Goal: Task Accomplishment & Management: Manage account settings

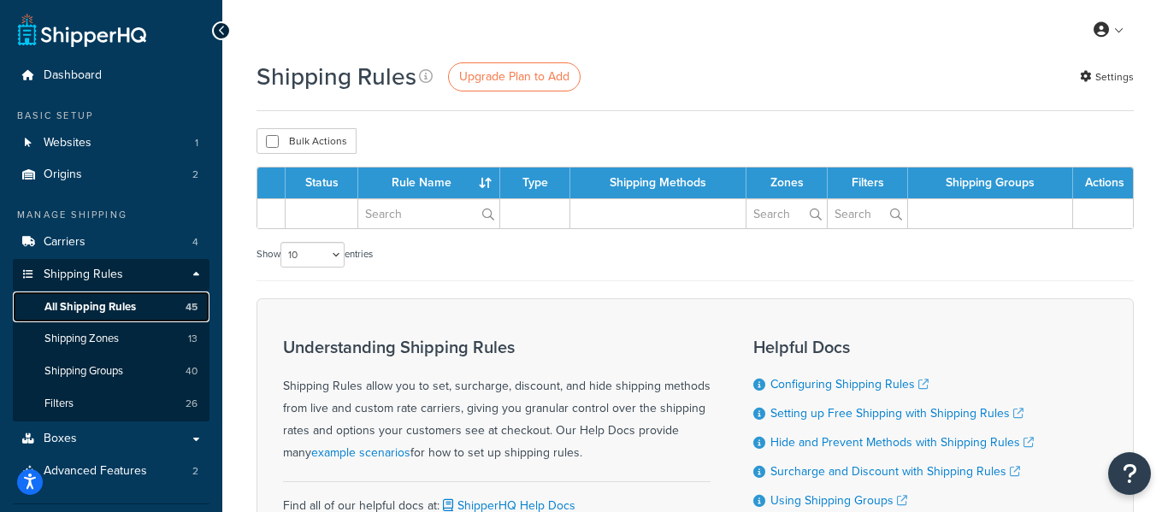
click at [54, 311] on span "All Shipping Rules" at bounding box center [90, 307] width 92 height 15
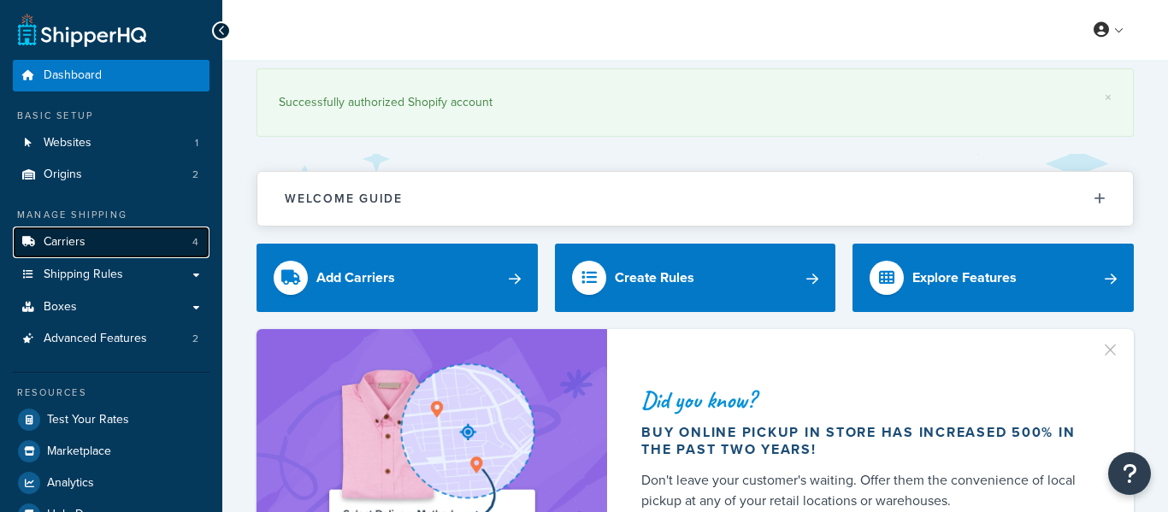
click at [98, 239] on link "Carriers 4" at bounding box center [111, 243] width 197 height 32
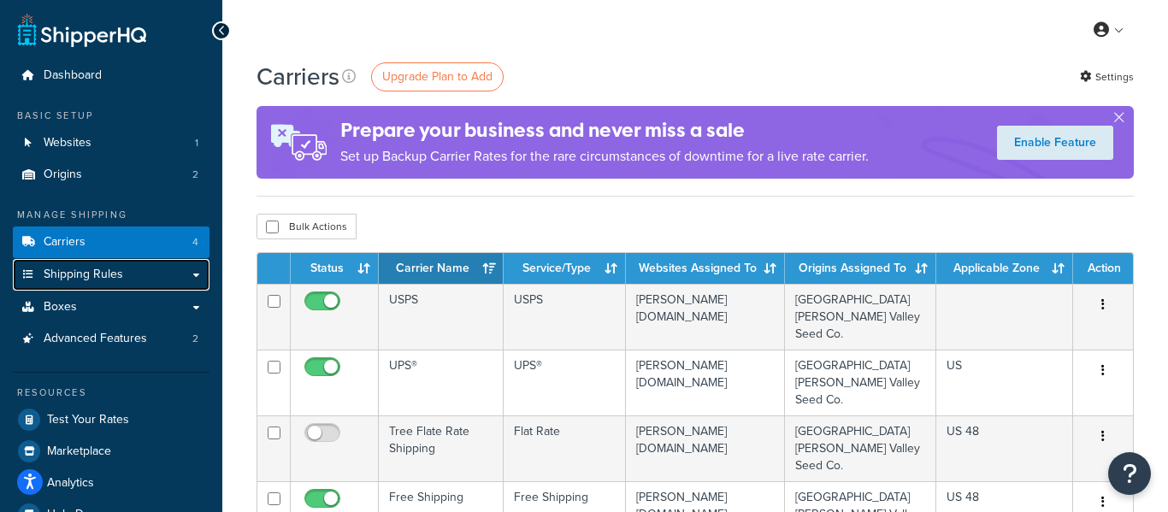
click at [92, 268] on span "Shipping Rules" at bounding box center [84, 275] width 80 height 15
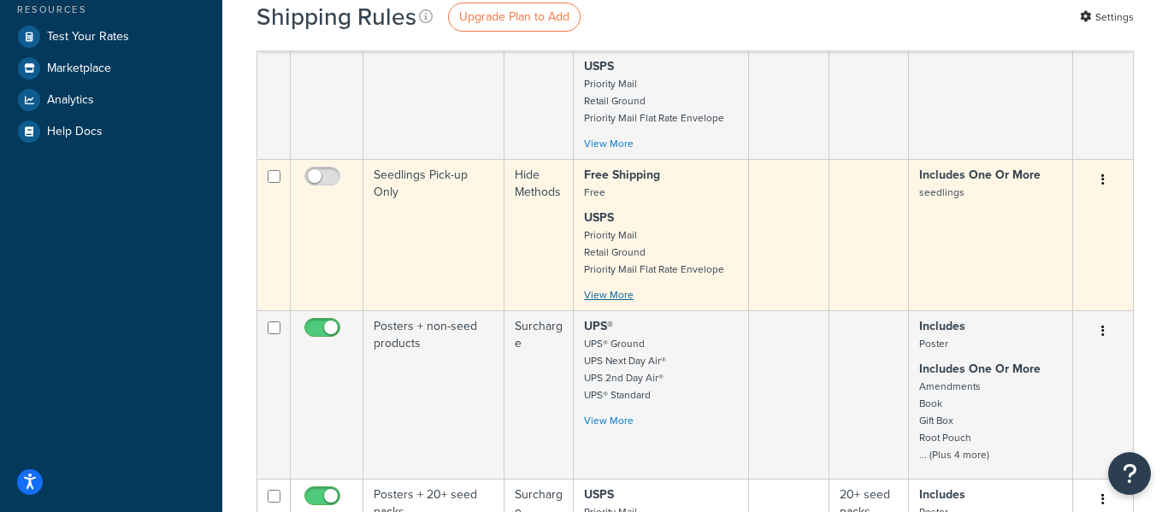
scroll to position [517, 0]
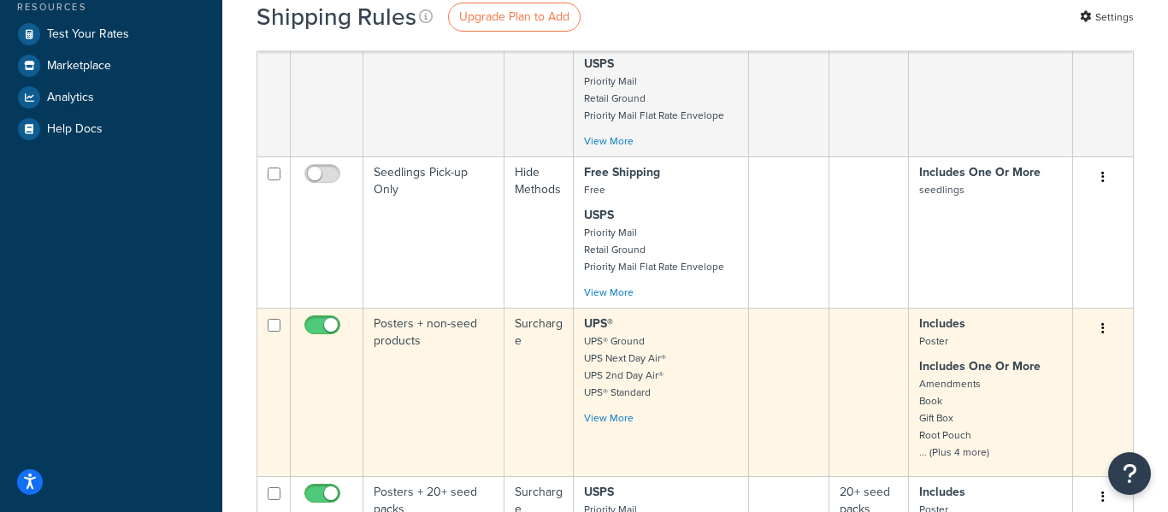
click at [1099, 316] on button "button" at bounding box center [1103, 329] width 24 height 27
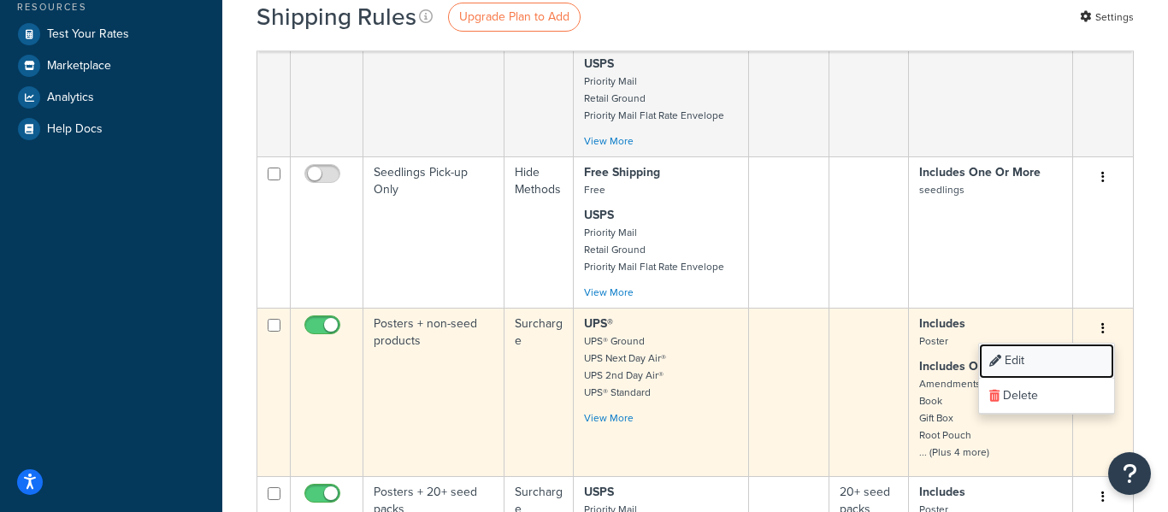
click at [1047, 344] on link "Edit" at bounding box center [1046, 361] width 135 height 35
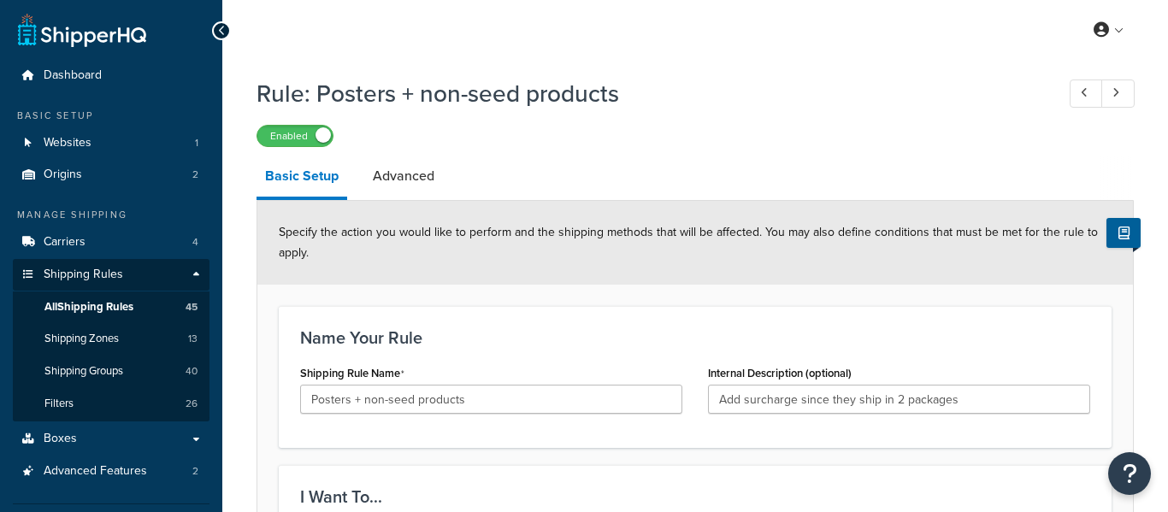
select select "SURCHARGE"
click at [98, 300] on span "All Shipping Rules" at bounding box center [88, 307] width 89 height 15
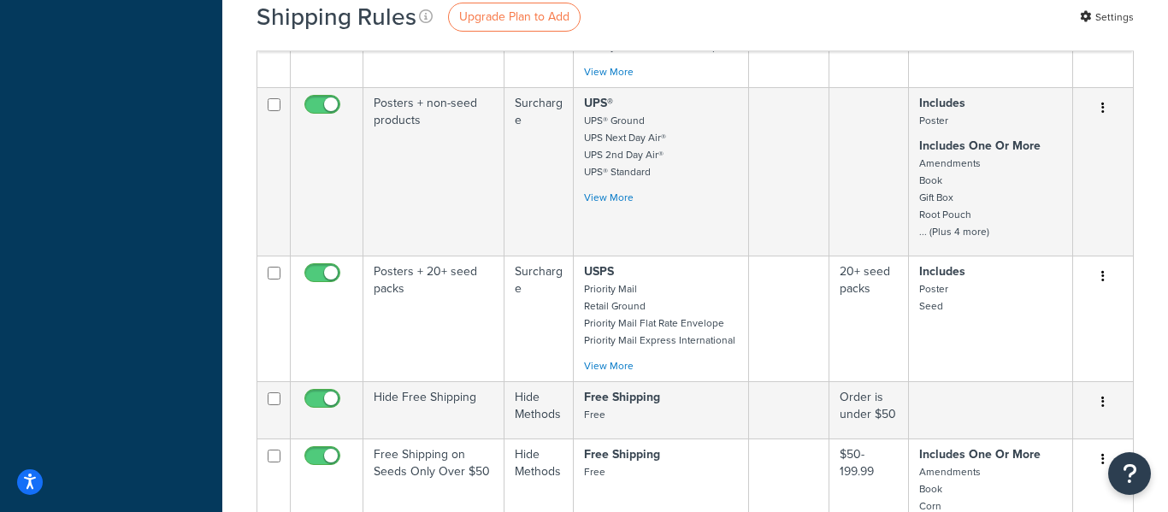
scroll to position [747, 0]
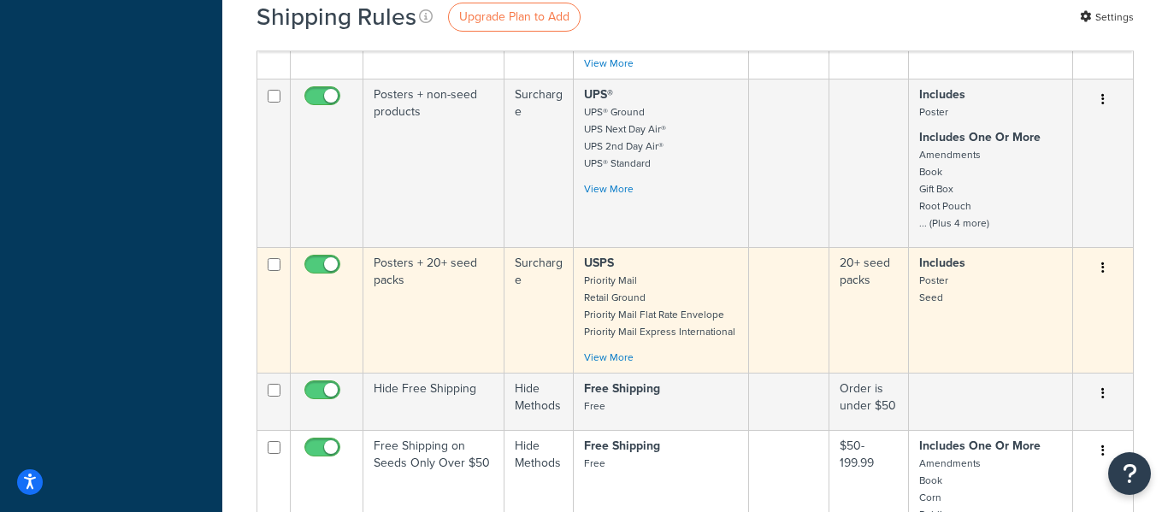
click at [466, 247] on td "Posters + 20+ seed packs" at bounding box center [434, 310] width 141 height 126
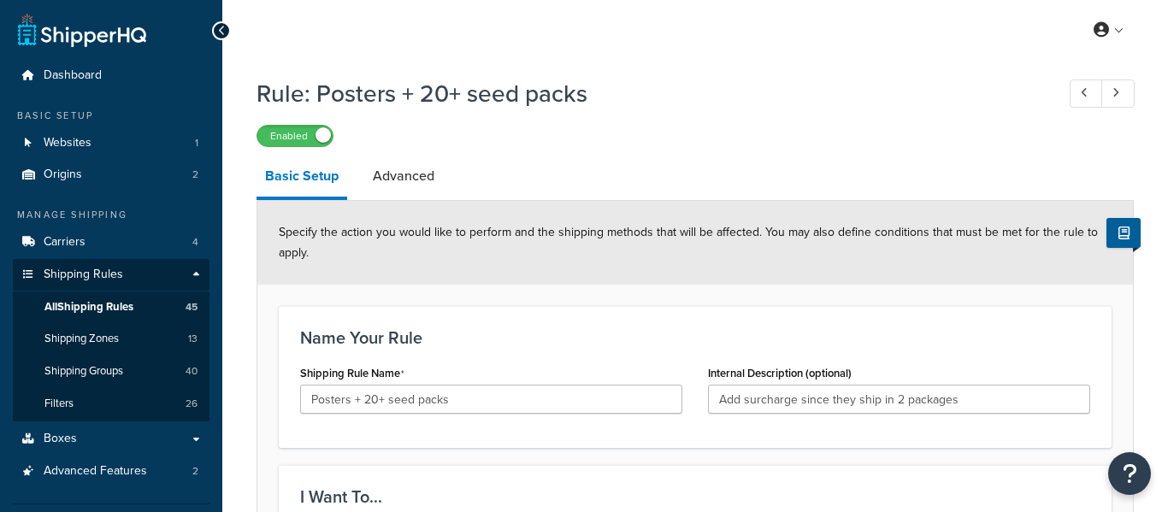
select select "SURCHARGE"
select select "LOCATION"
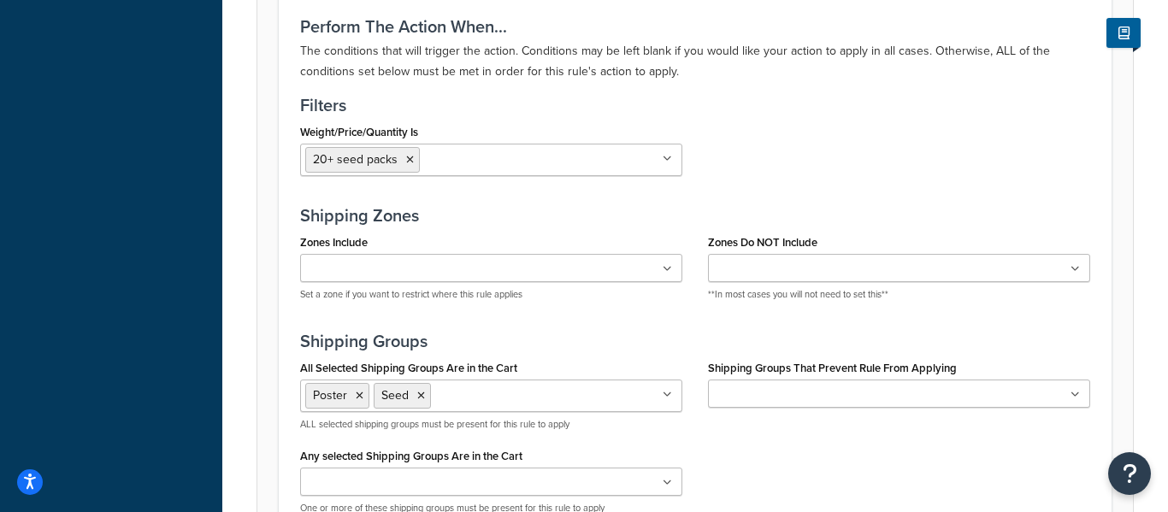
scroll to position [1528, 0]
click at [613, 162] on ul "20+ seed packs" at bounding box center [491, 161] width 382 height 33
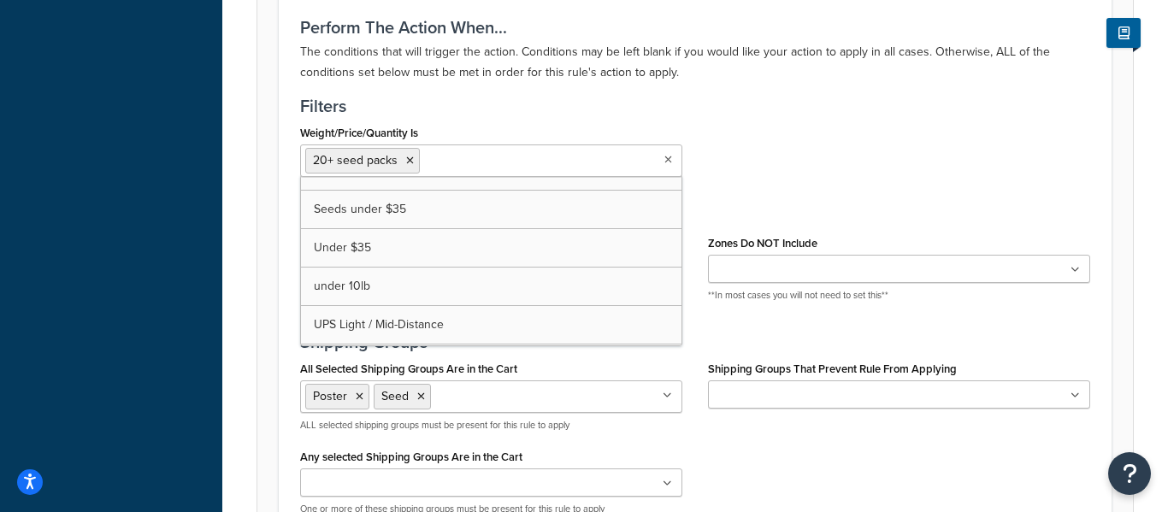
scroll to position [830, 0]
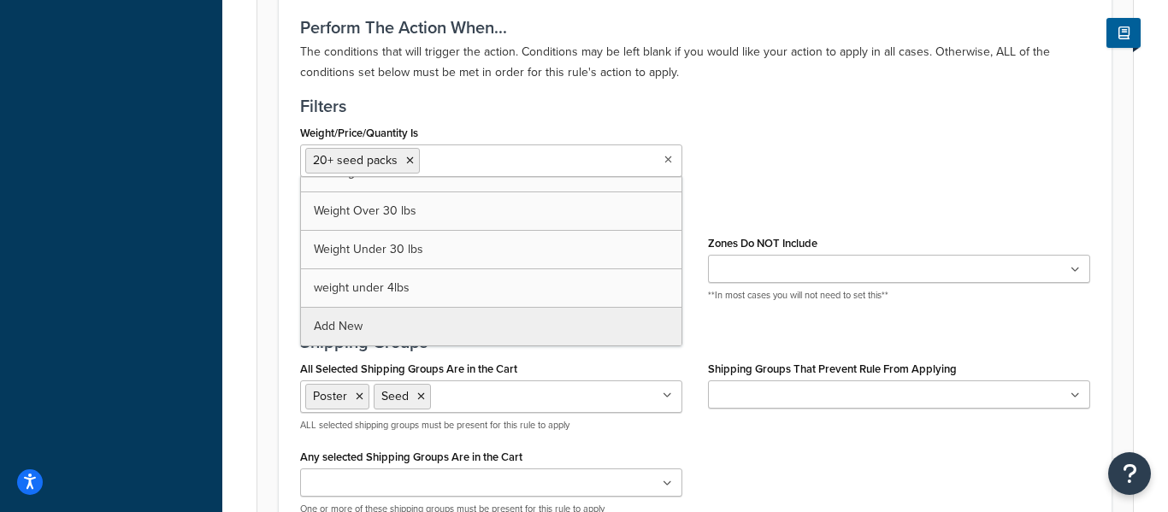
click at [775, 140] on div "Weight/Price/Quantity Is 20+ seed packs $0-149.99 $35-$149.99 $40-149.99 $40-19…" at bounding box center [695, 155] width 816 height 69
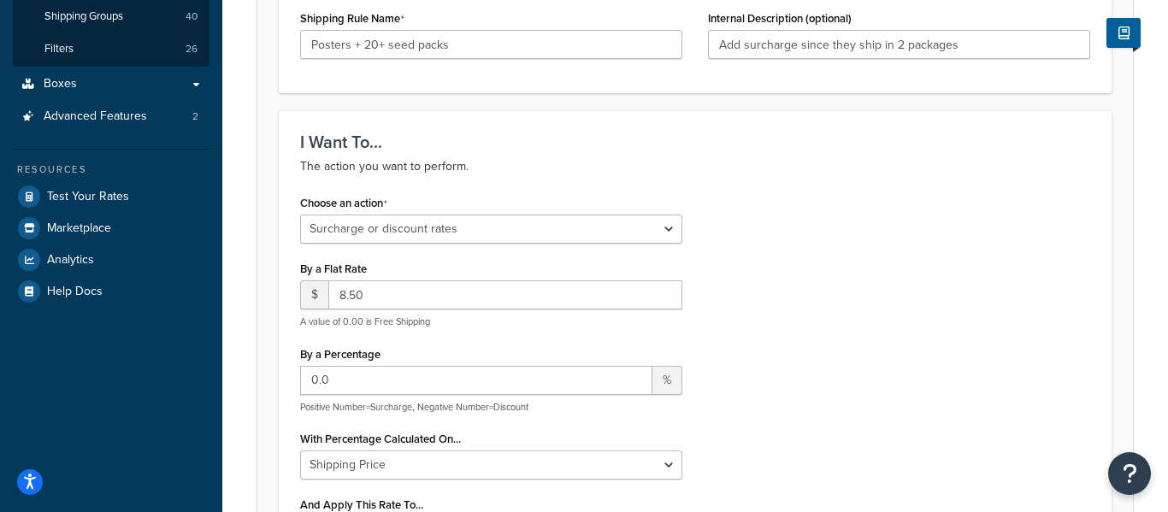
scroll to position [0, 0]
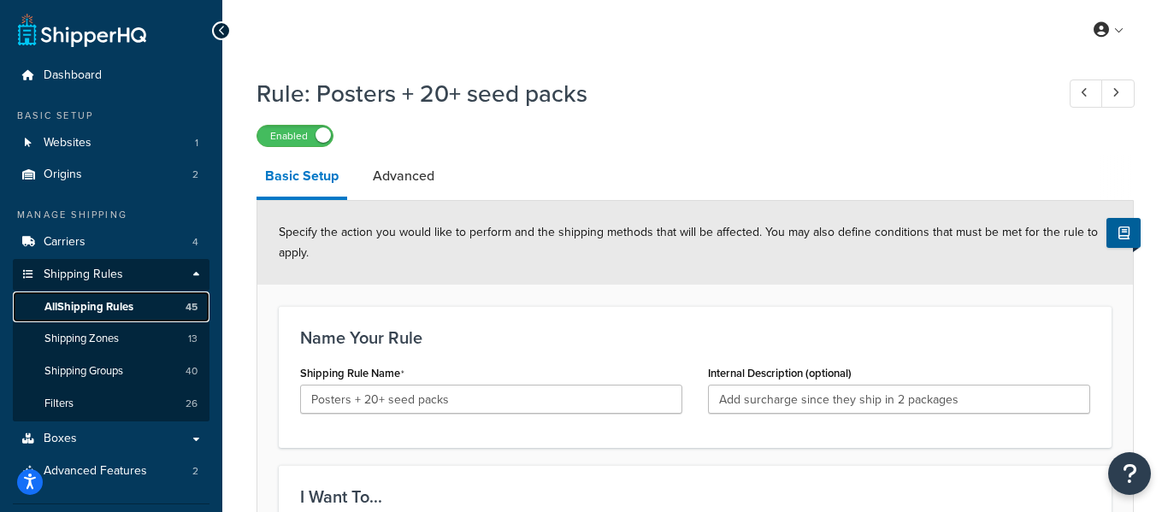
click at [140, 310] on link "All Shipping Rules 45" at bounding box center [111, 308] width 197 height 32
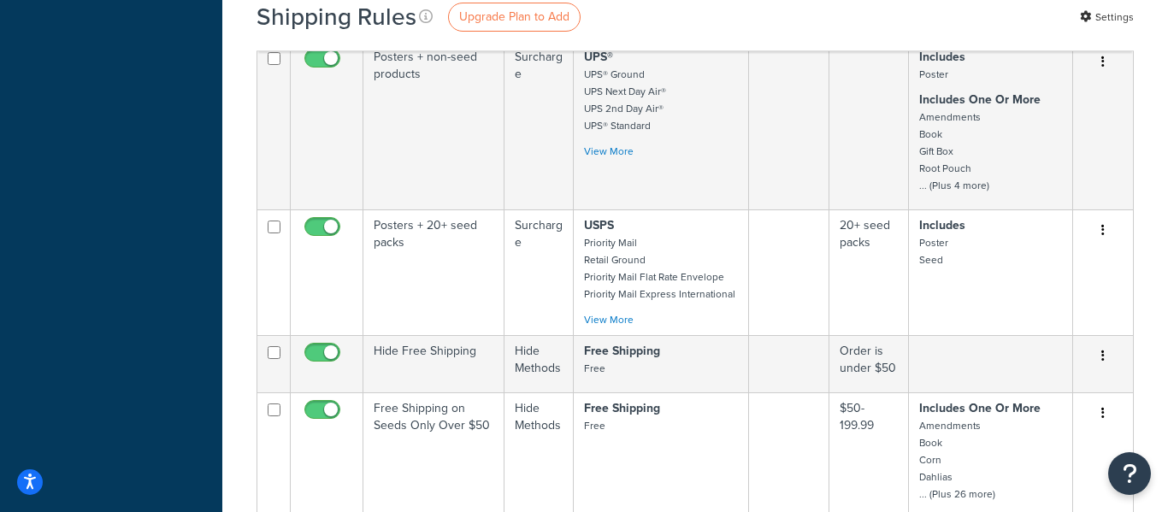
scroll to position [835, 0]
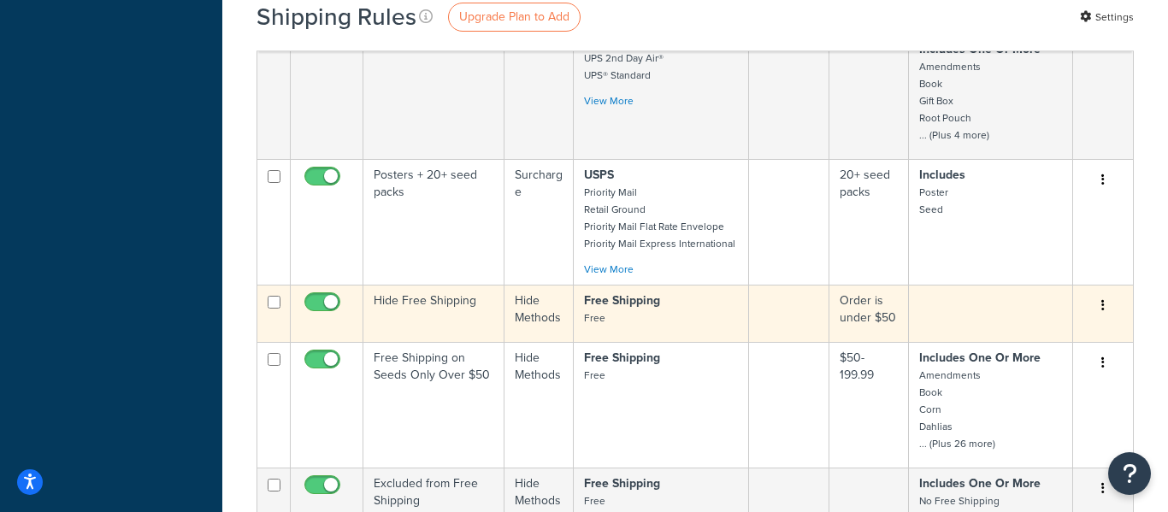
click at [454, 285] on td "Hide Free Shipping" at bounding box center [434, 313] width 141 height 57
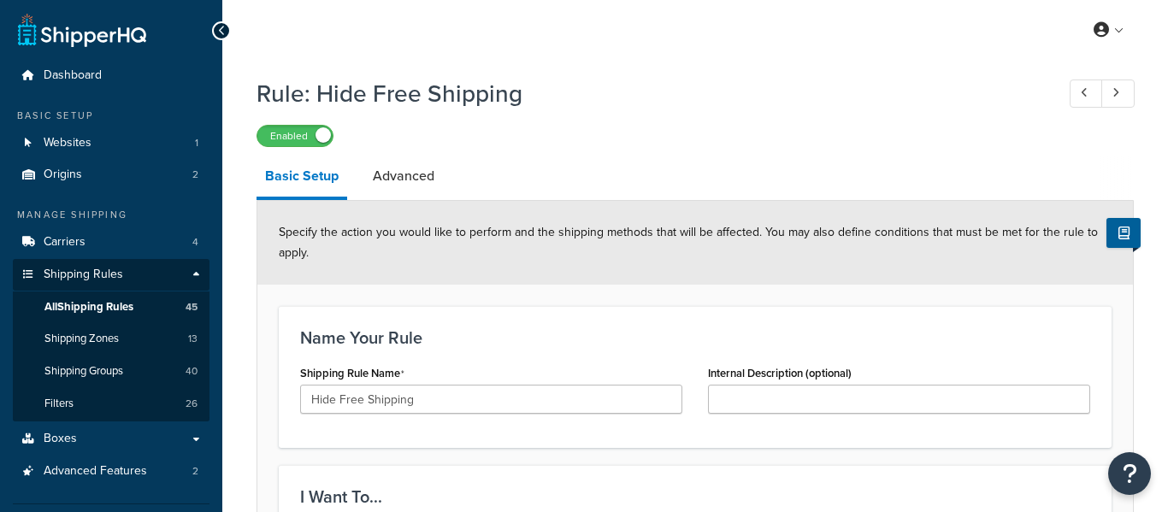
select select "HIDE"
click at [133, 314] on link "All Shipping Rules 45" at bounding box center [111, 308] width 197 height 32
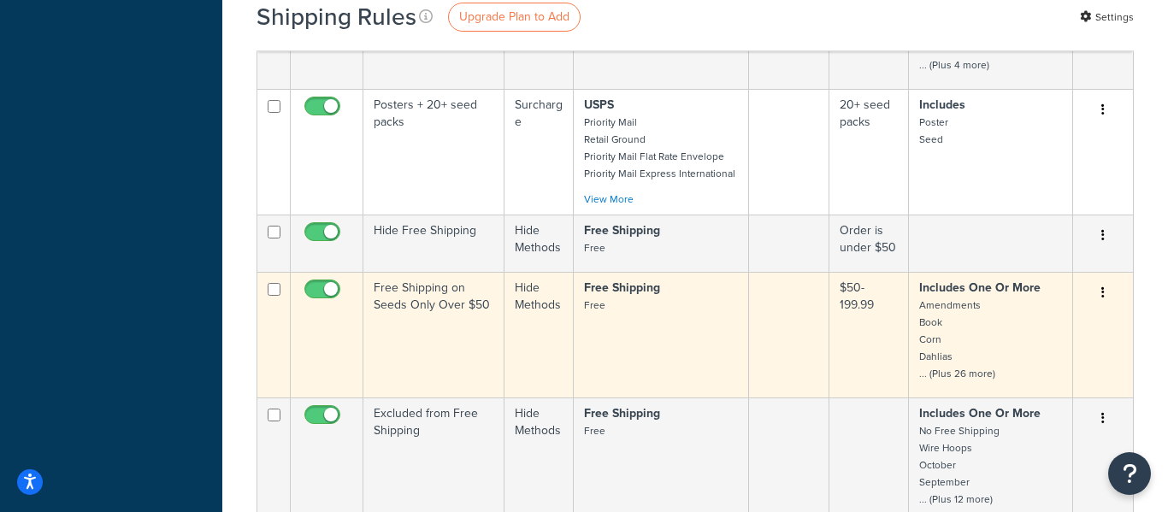
scroll to position [907, 0]
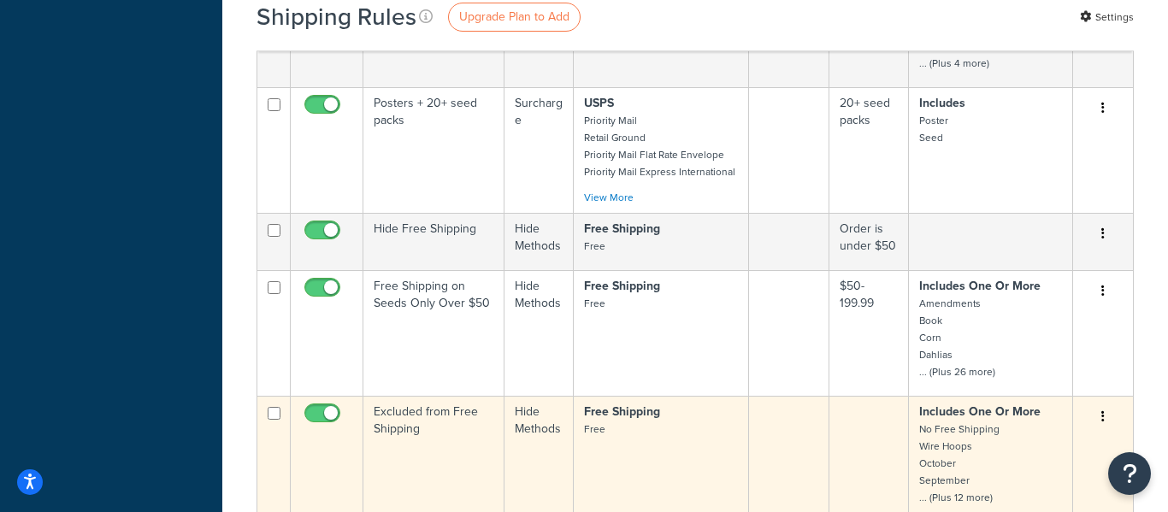
click at [444, 410] on td "Excluded from Free Shipping" at bounding box center [434, 459] width 141 height 126
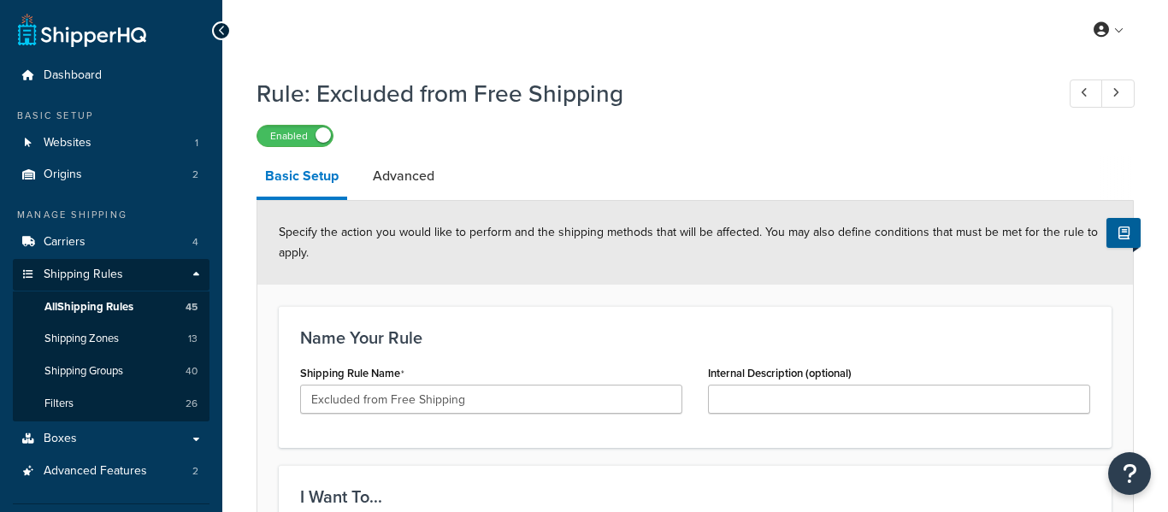
select select "HIDE"
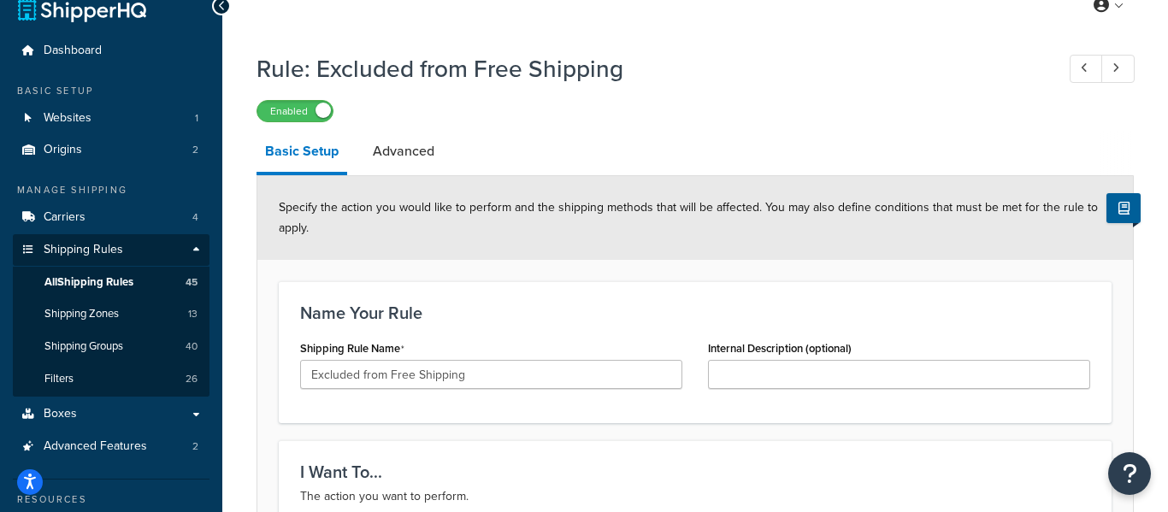
scroll to position [20, 0]
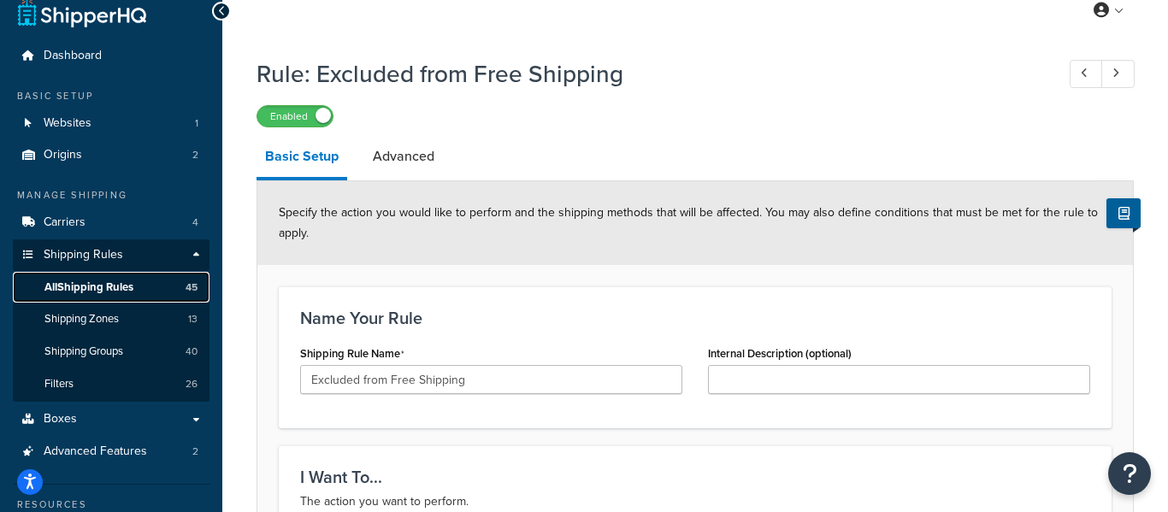
click at [73, 281] on span "All Shipping Rules" at bounding box center [88, 288] width 89 height 15
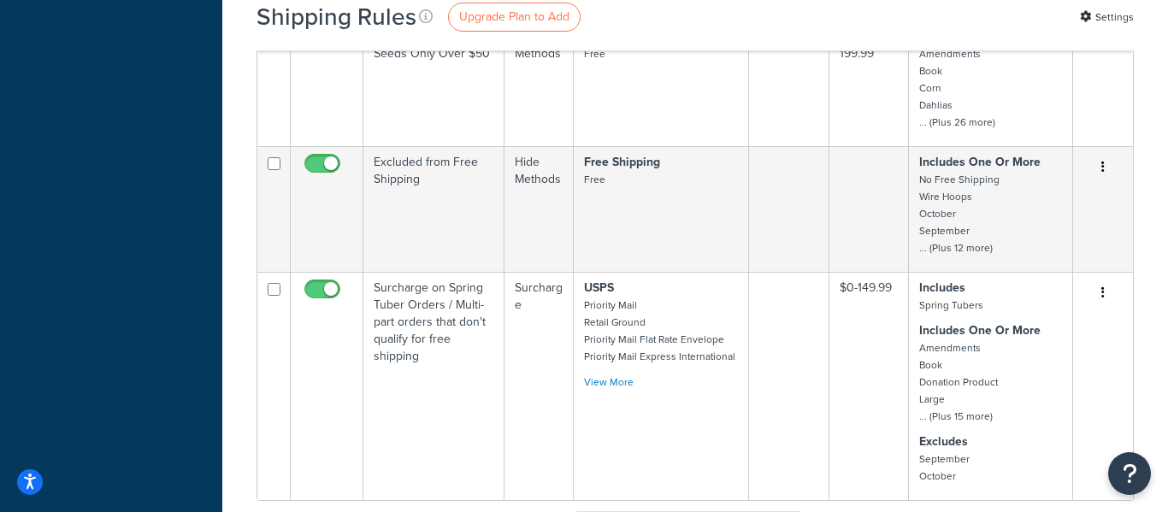
scroll to position [1167, 0]
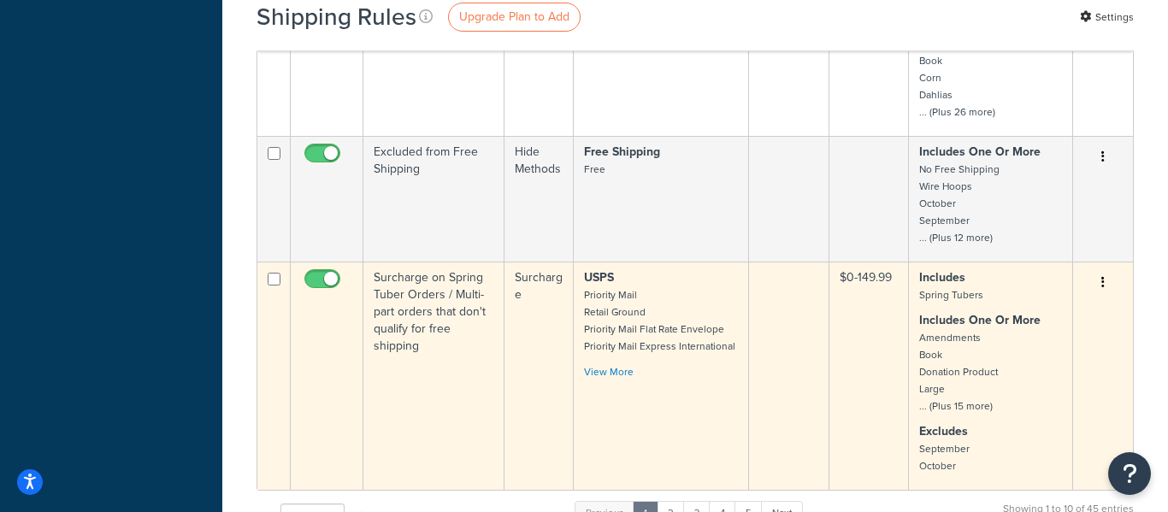
click at [411, 262] on td "Surcharge on Spring Tuber Orders / Multi-part orders that don't qualify for fre…" at bounding box center [434, 376] width 141 height 228
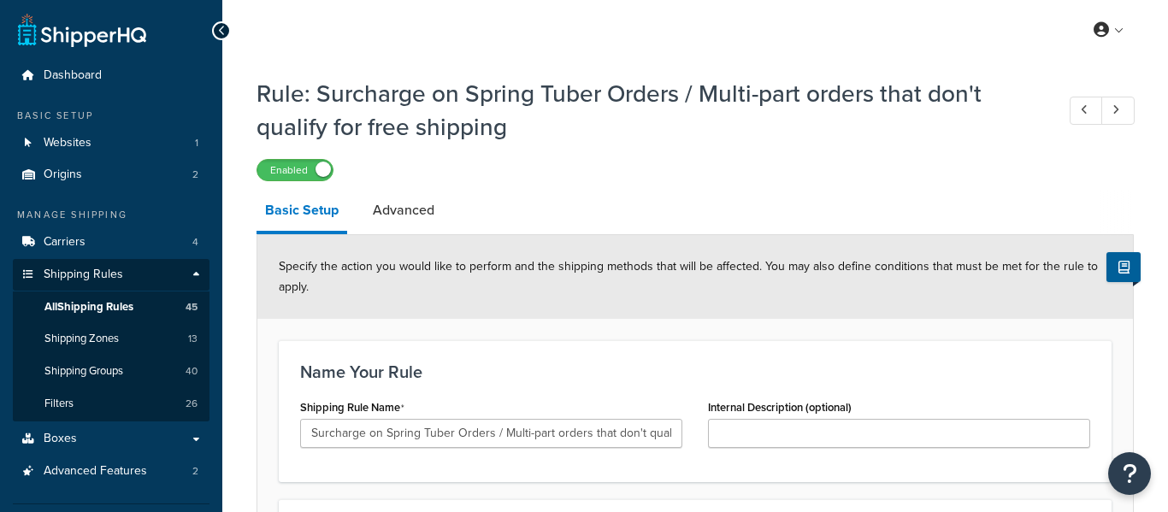
select select "SURCHARGE"
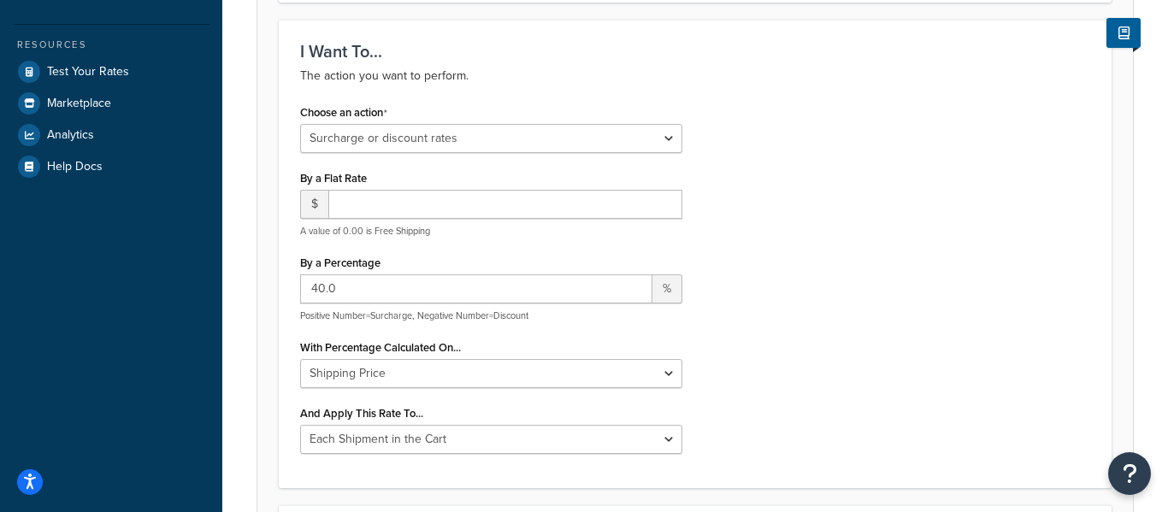
scroll to position [482, 0]
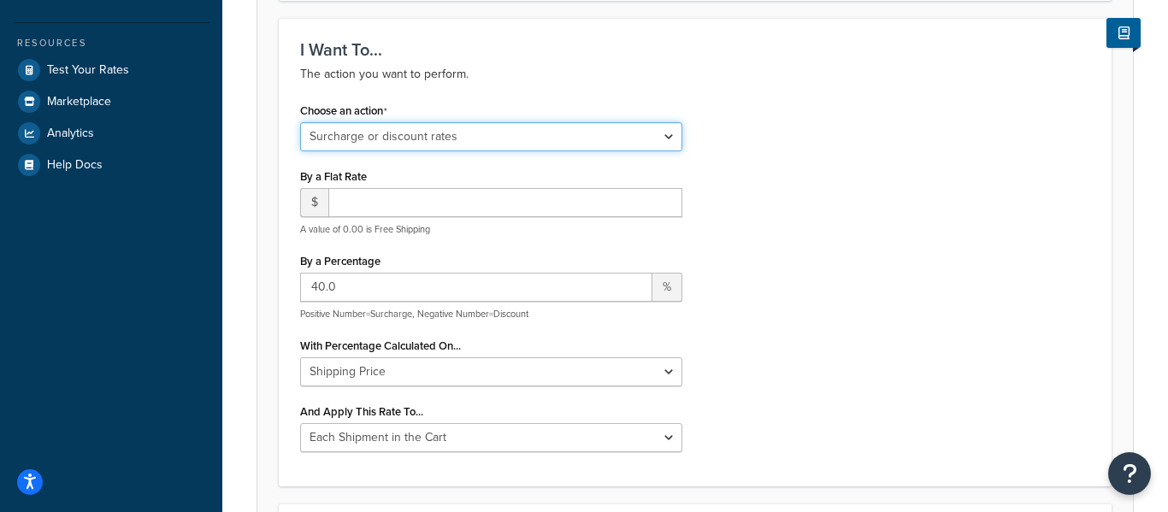
click at [674, 133] on select "Choose an action Override Rates Surcharge or discount rates Hide a shipping met…" at bounding box center [491, 136] width 382 height 29
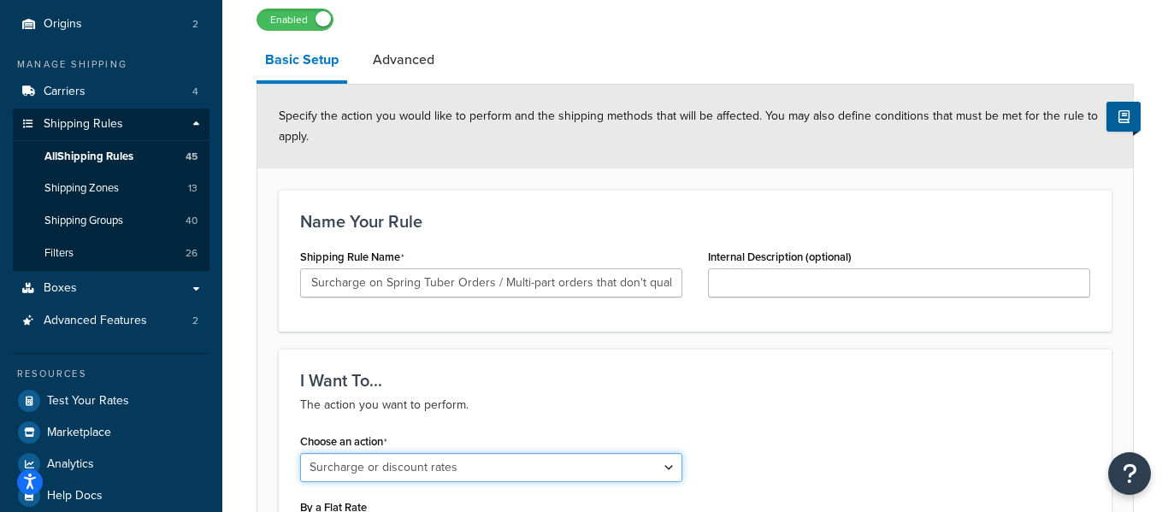
scroll to position [187, 0]
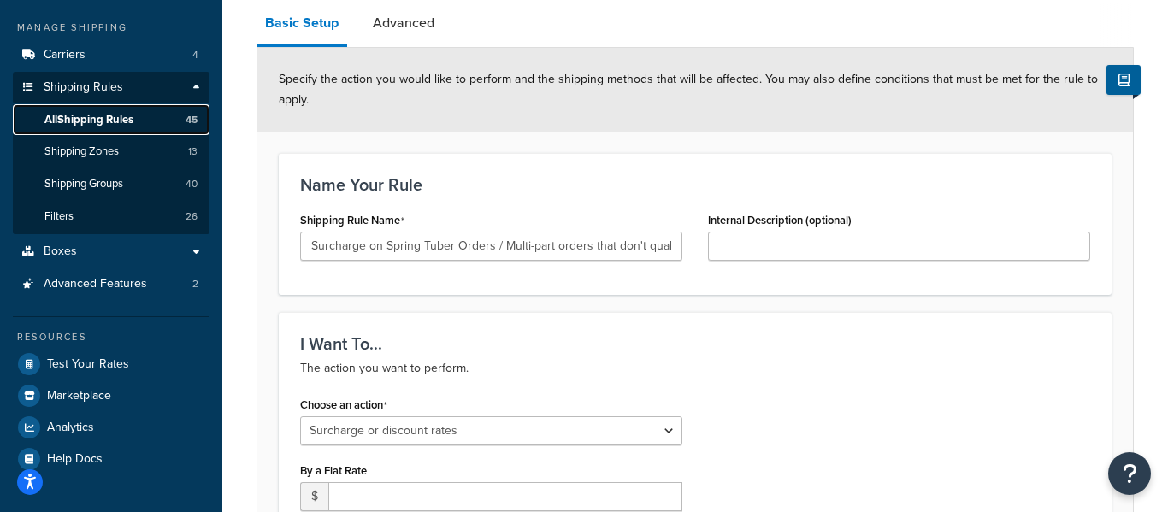
click at [96, 122] on span "All Shipping Rules" at bounding box center [88, 120] width 89 height 15
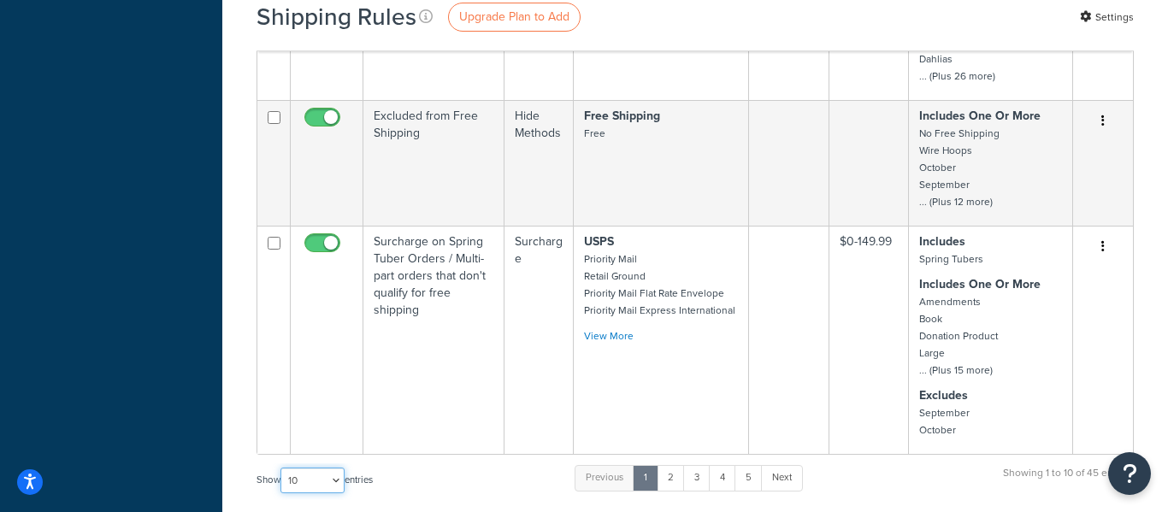
click at [310, 468] on select "10 15 25 50 100 1000" at bounding box center [313, 481] width 64 height 26
select select "50"
click at [282, 468] on select "10 15 25 50 100 1000" at bounding box center [313, 481] width 64 height 26
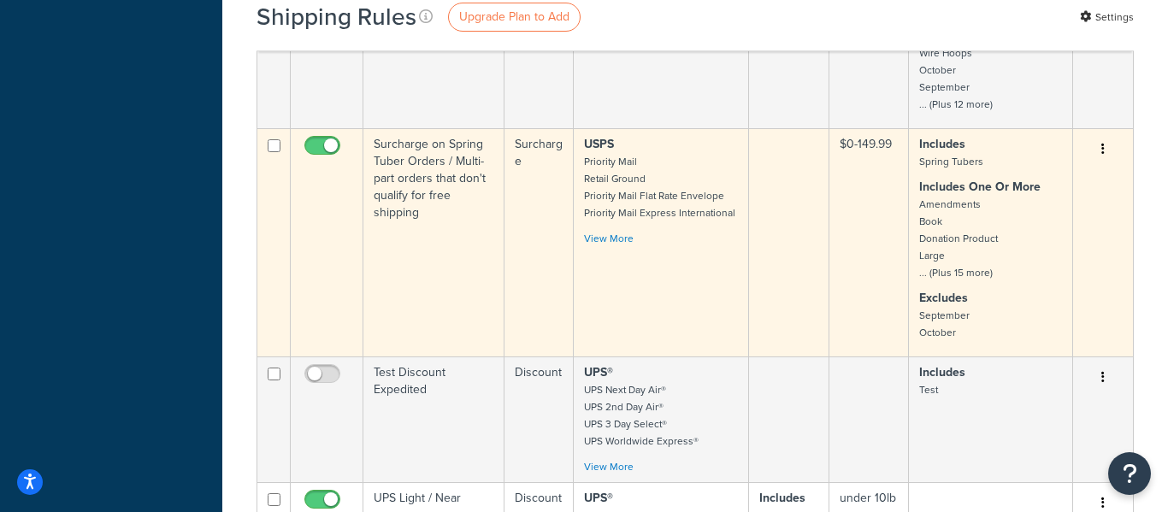
scroll to position [1311, 0]
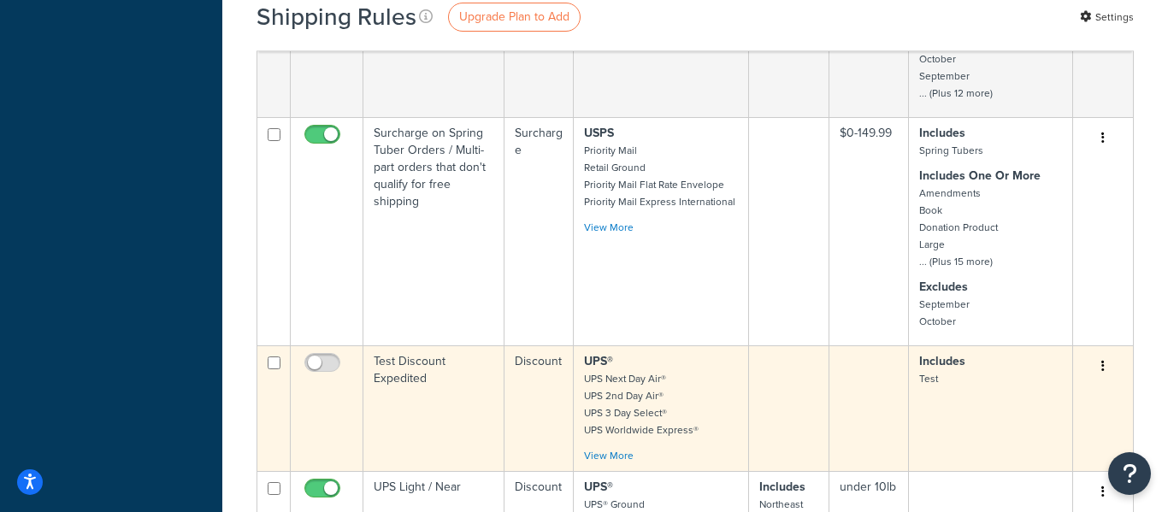
click at [450, 346] on td "Test Discount Expedited" at bounding box center [434, 409] width 141 height 126
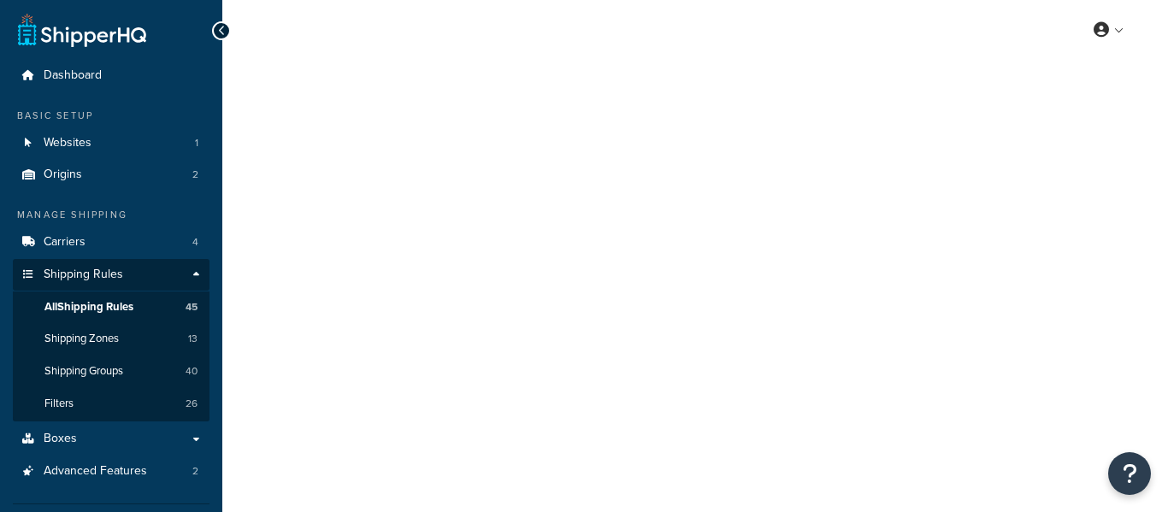
select select "SURCHARGE"
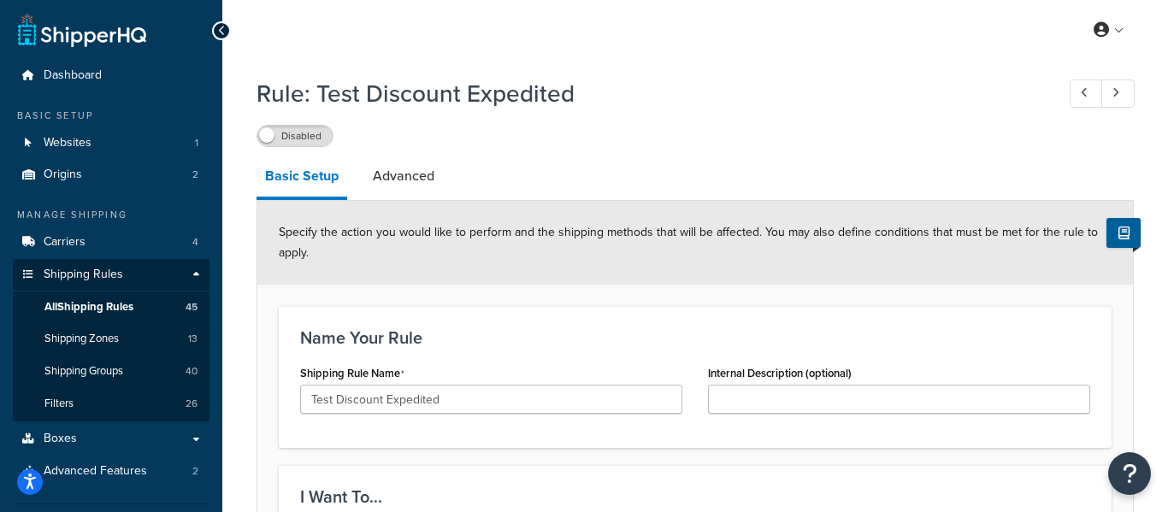
click at [220, 31] on icon at bounding box center [222, 31] width 8 height 12
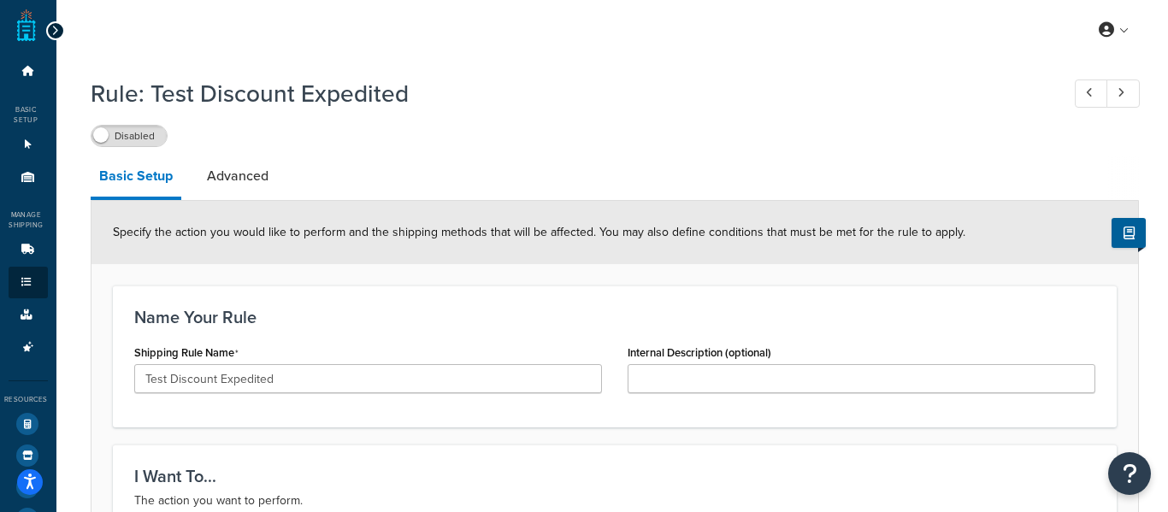
click at [53, 29] on icon at bounding box center [55, 31] width 8 height 12
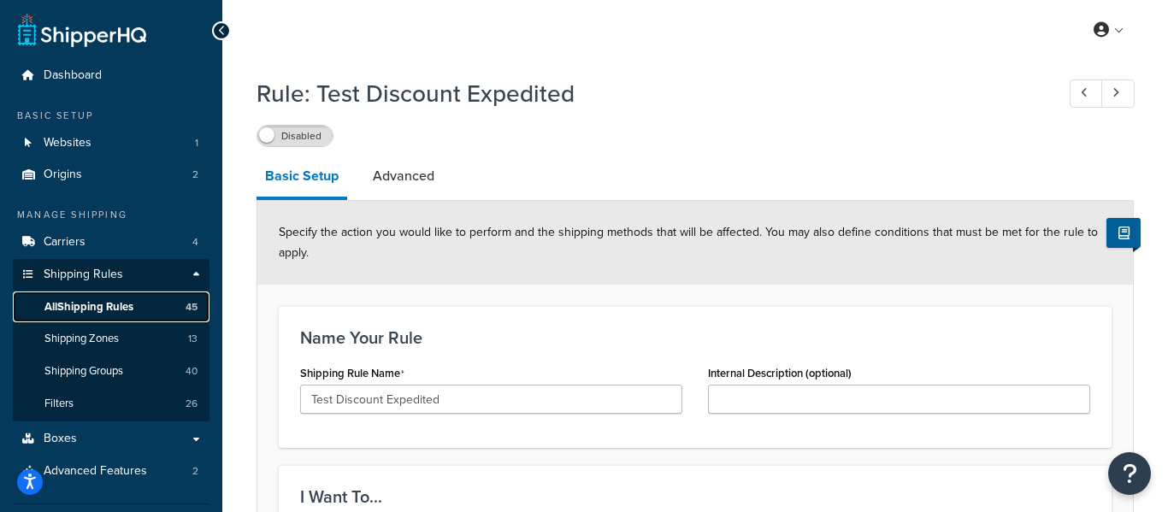
click at [105, 305] on span "All Shipping Rules" at bounding box center [88, 307] width 89 height 15
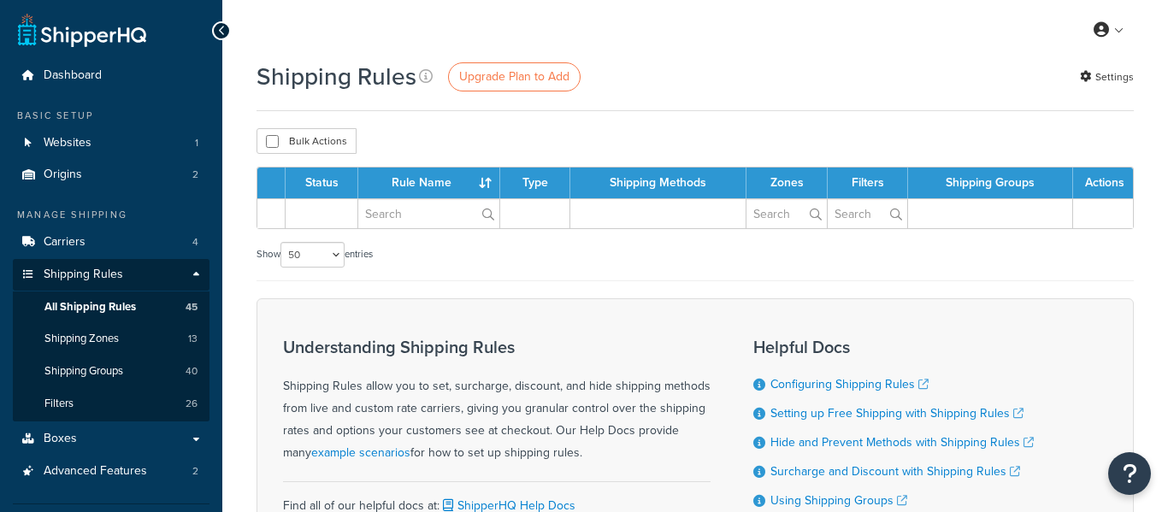
select select "50"
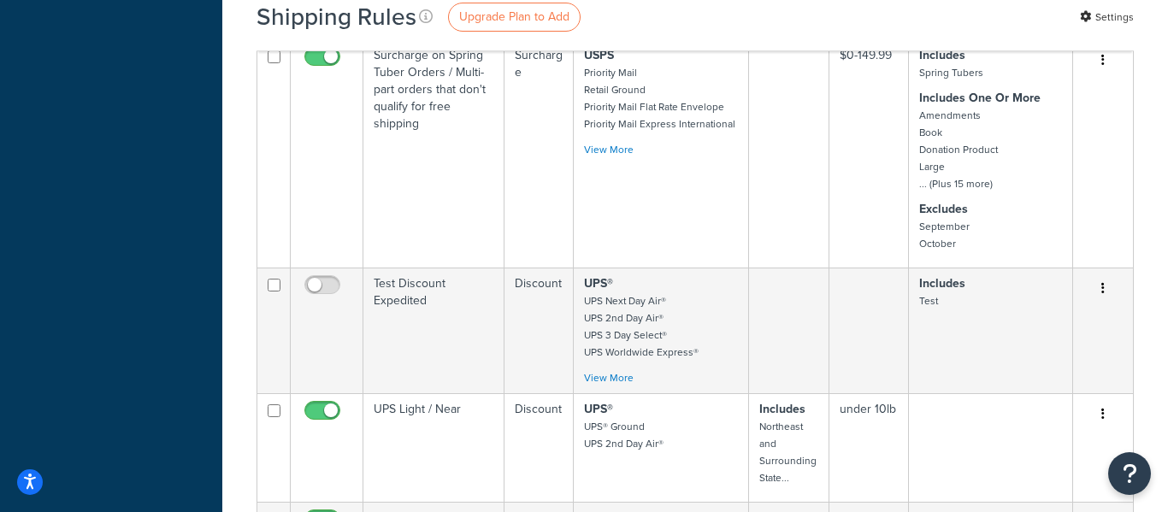
scroll to position [1400, 0]
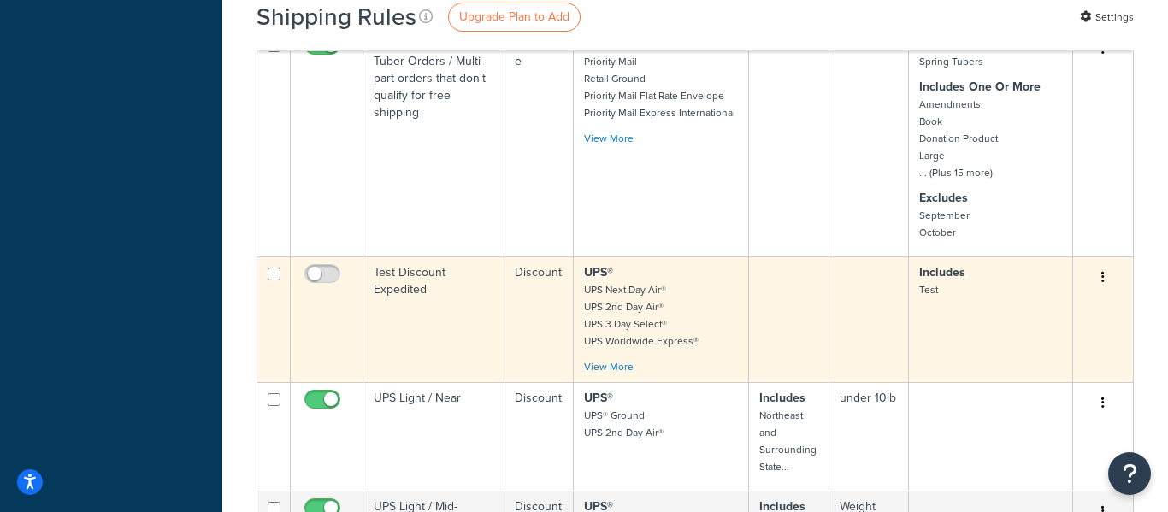
click at [1098, 264] on button "button" at bounding box center [1103, 277] width 24 height 27
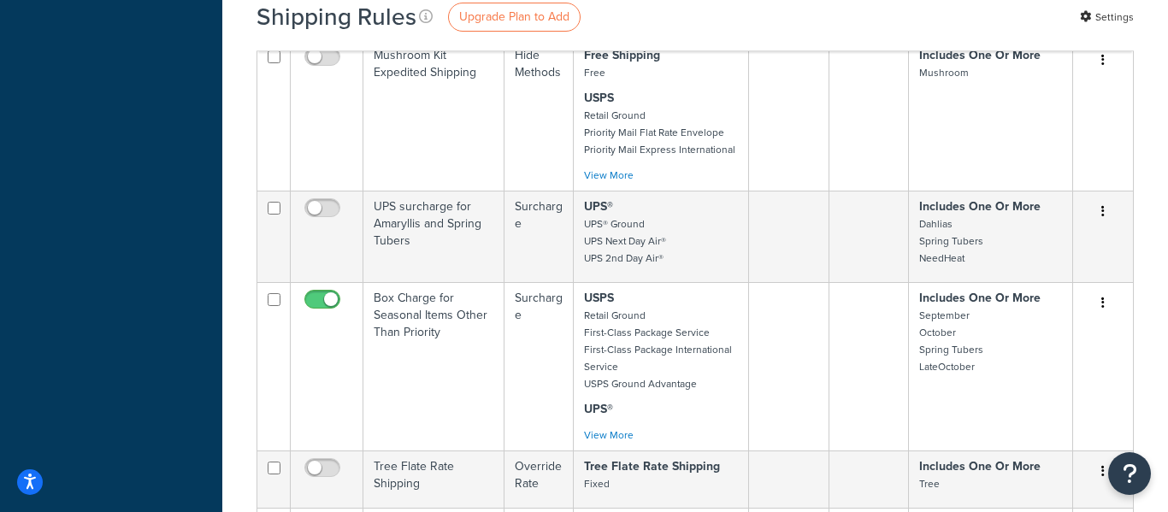
scroll to position [5258, 0]
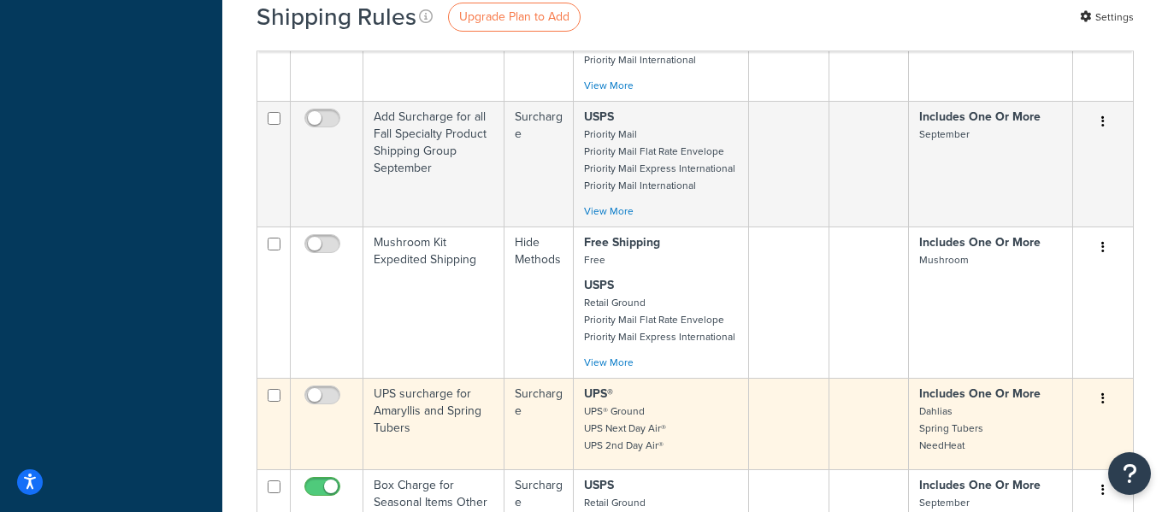
click at [418, 383] on td "UPS surcharge for Amaryllis and Spring Tubers" at bounding box center [434, 424] width 141 height 92
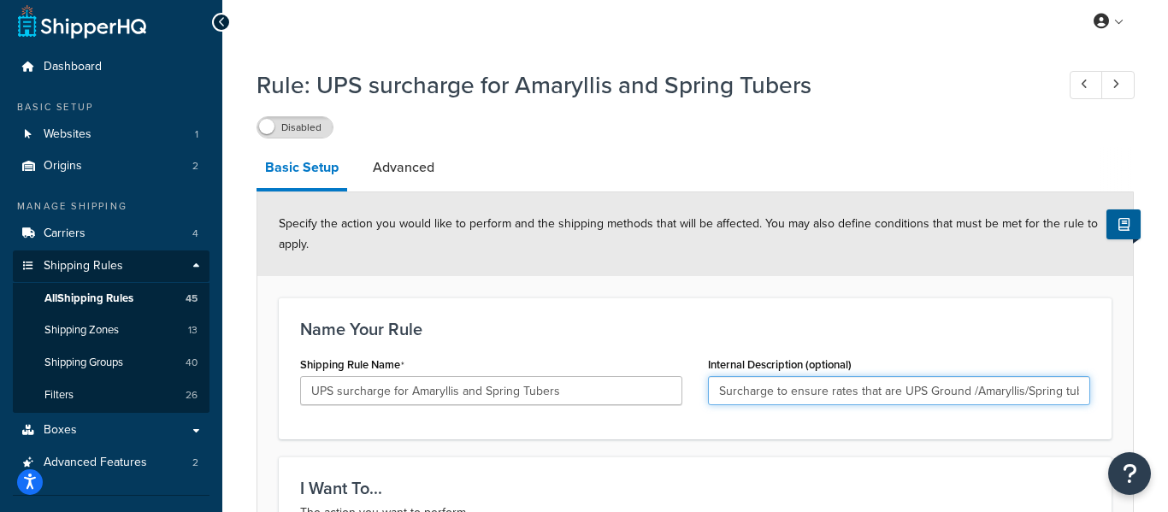
scroll to position [0, 121]
drag, startPoint x: 749, startPoint y: 390, endPoint x: 1031, endPoint y: 377, distance: 281.7
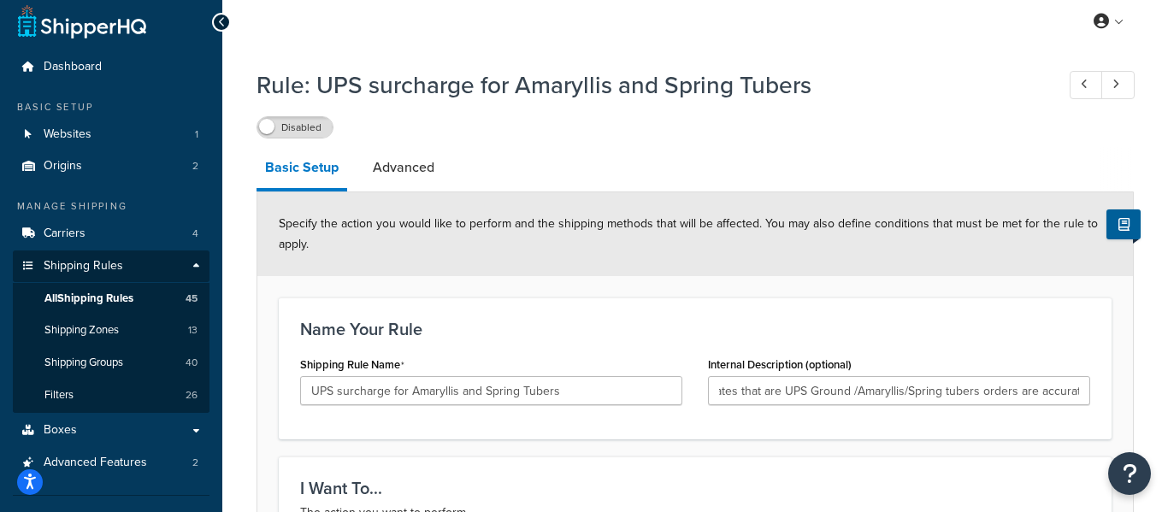
click at [1013, 374] on div "Internal Description (optional) Surcharge to ensure rates that are UPS Ground /…" at bounding box center [899, 378] width 382 height 53
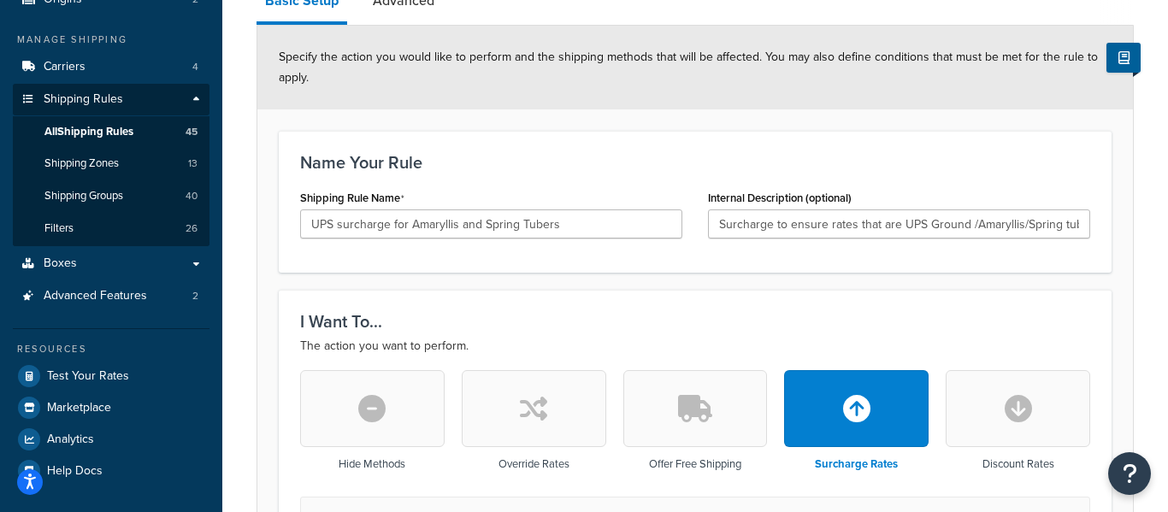
scroll to position [176, 0]
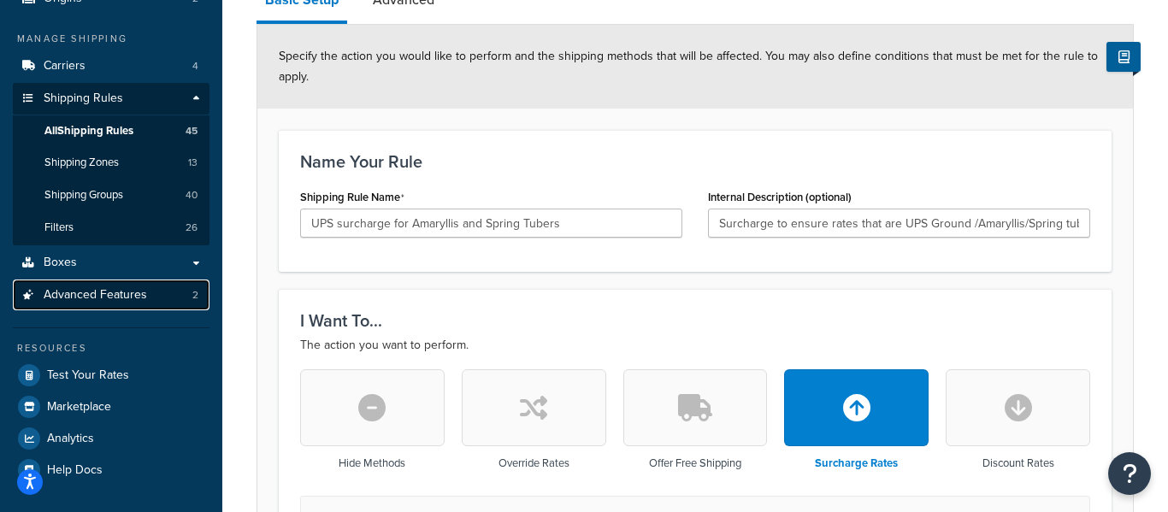
click at [120, 292] on span "Advanced Features" at bounding box center [95, 295] width 103 height 15
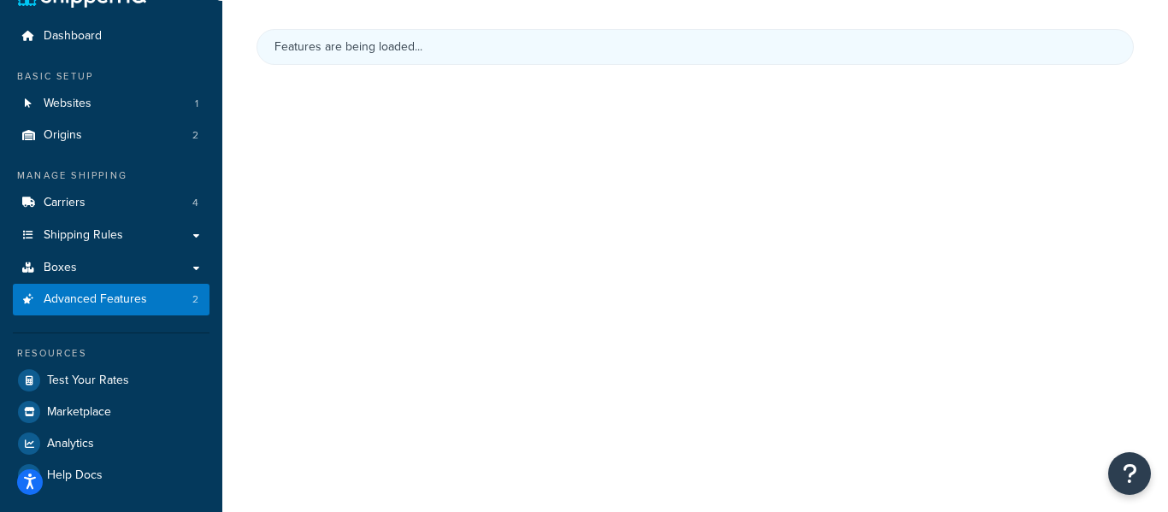
scroll to position [176, 0]
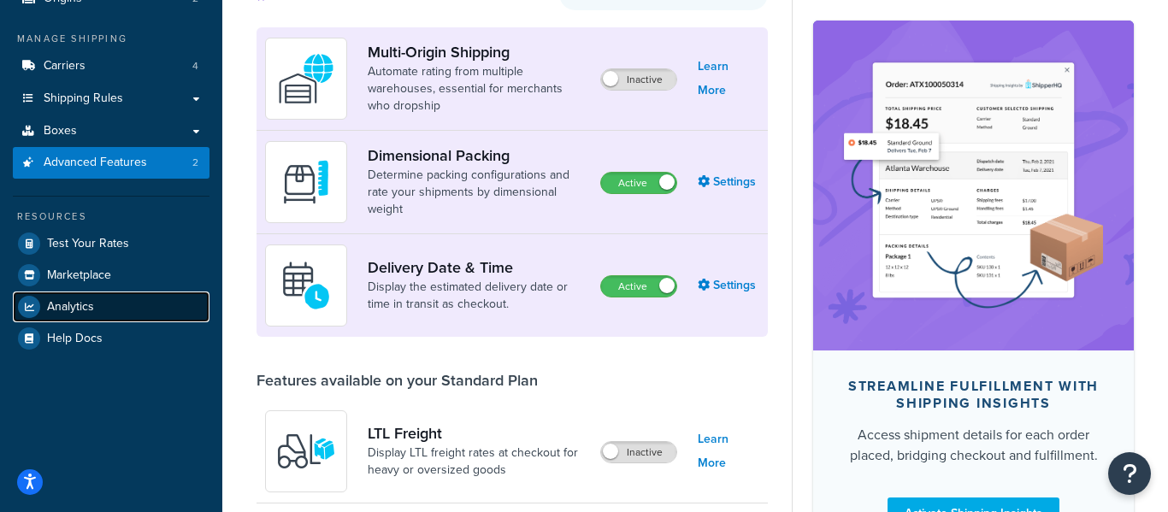
click at [104, 301] on link "Analytics" at bounding box center [111, 307] width 197 height 31
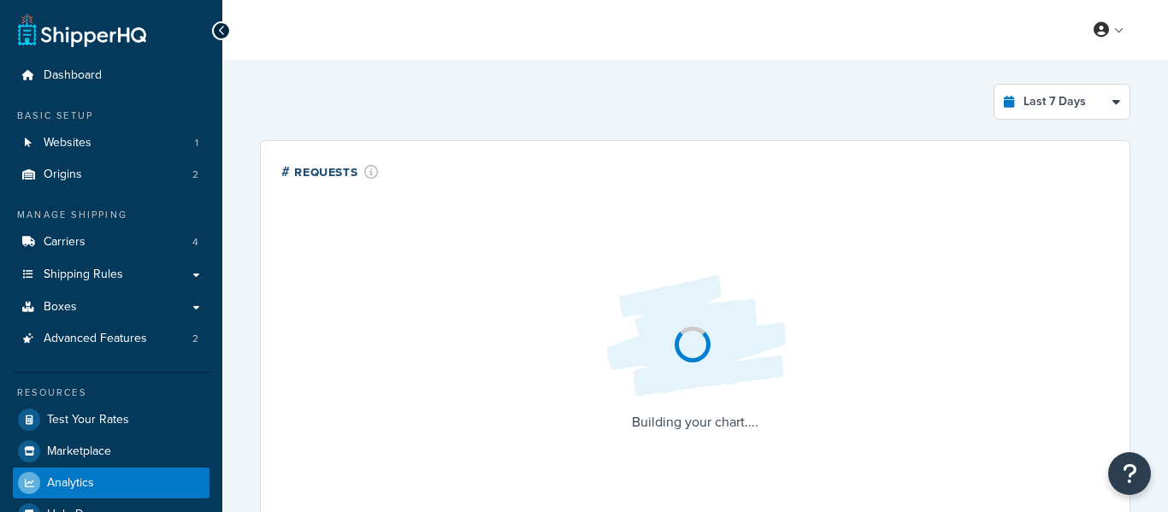
select select "last_7_days"
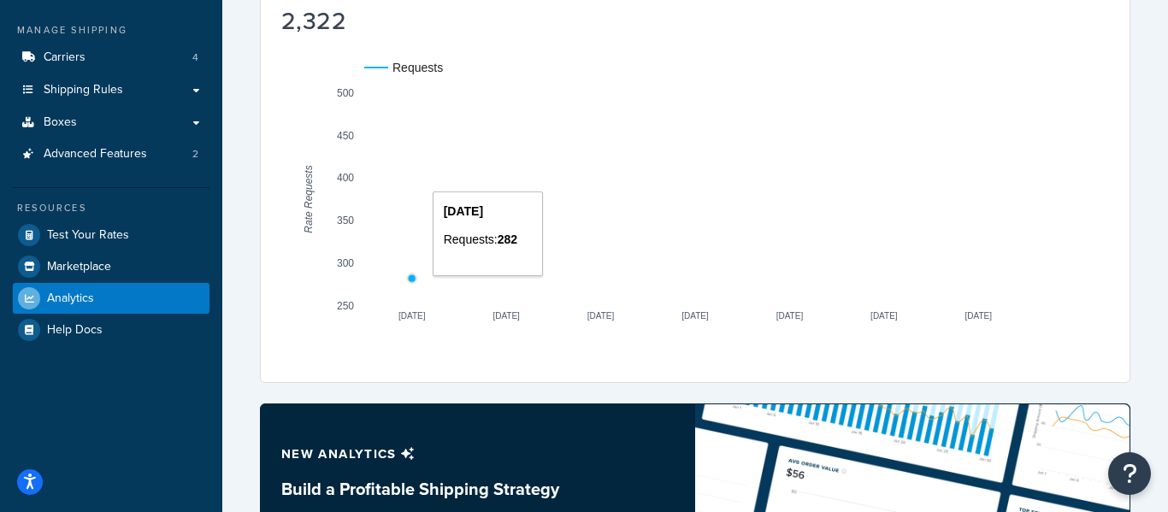
scroll to position [183, 0]
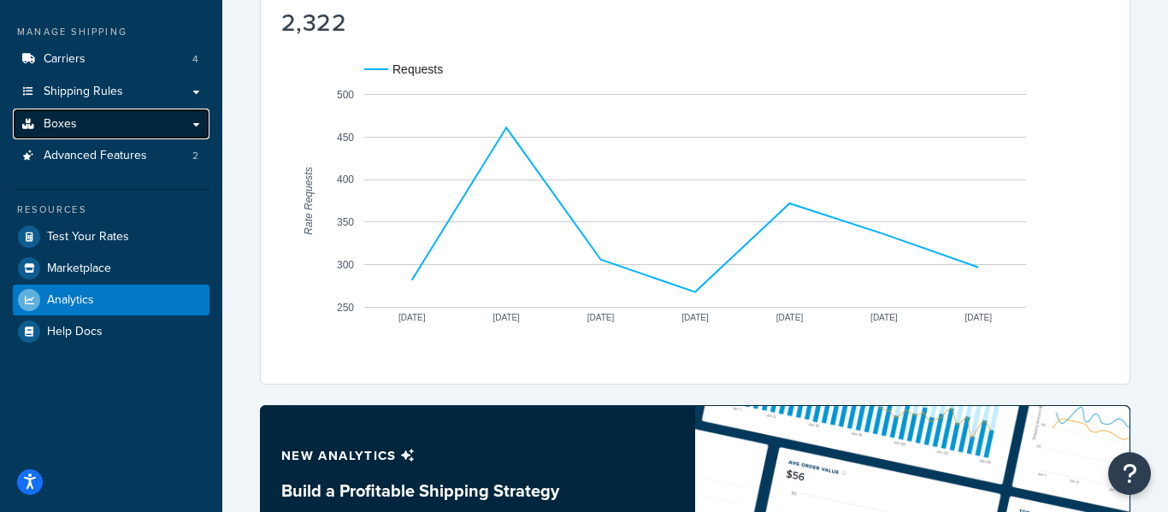
click at [131, 125] on link "Boxes" at bounding box center [111, 125] width 197 height 32
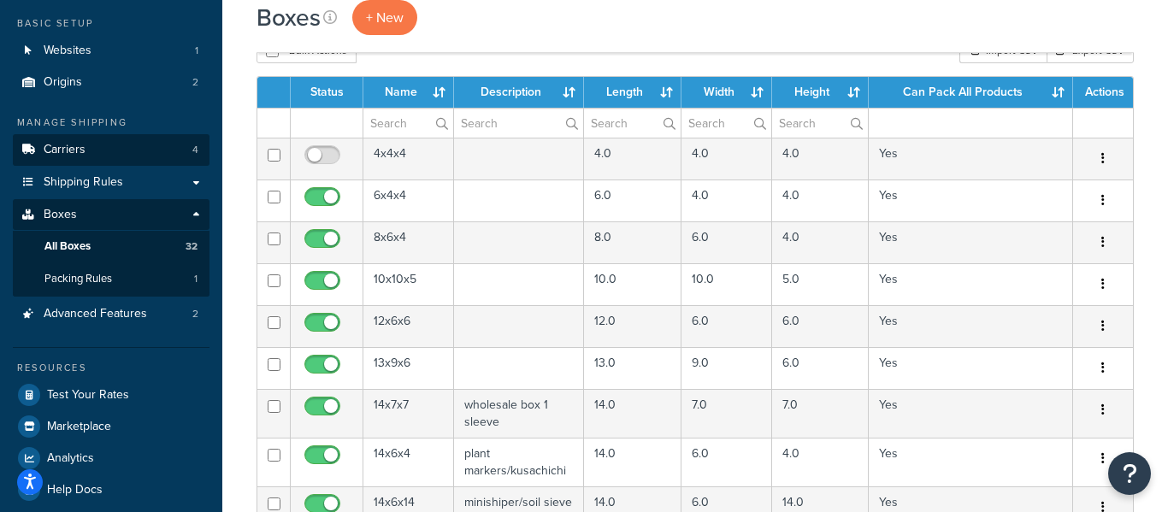
scroll to position [88, 0]
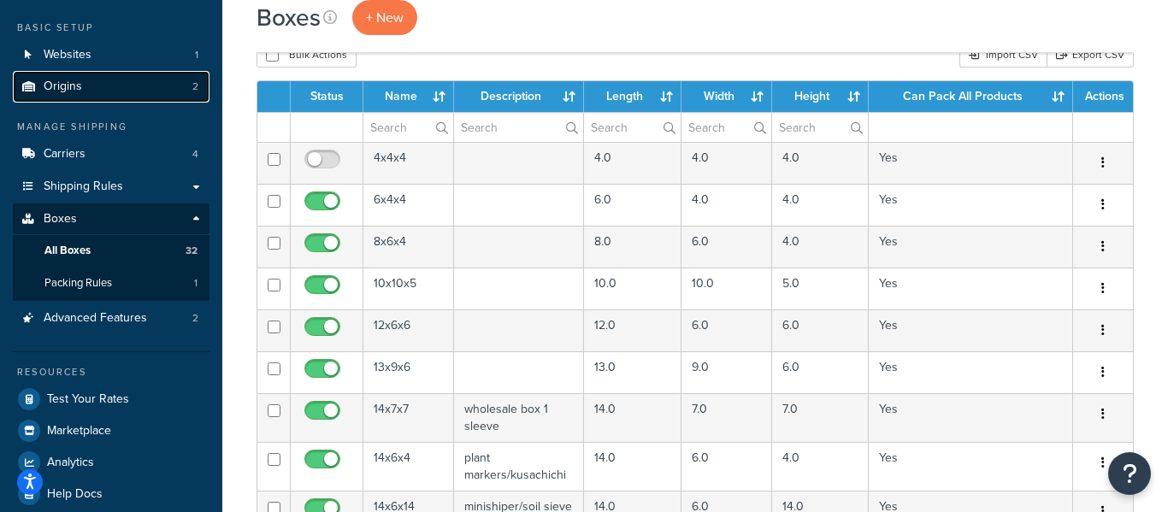
click at [100, 84] on link "Origins 2" at bounding box center [111, 87] width 197 height 32
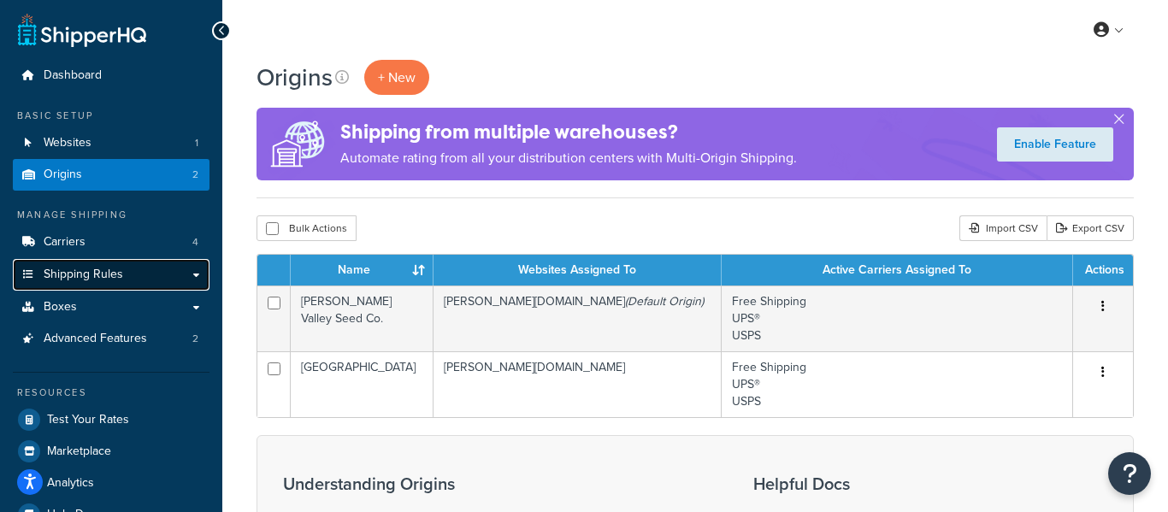
click at [44, 281] on span "Shipping Rules" at bounding box center [84, 275] width 80 height 15
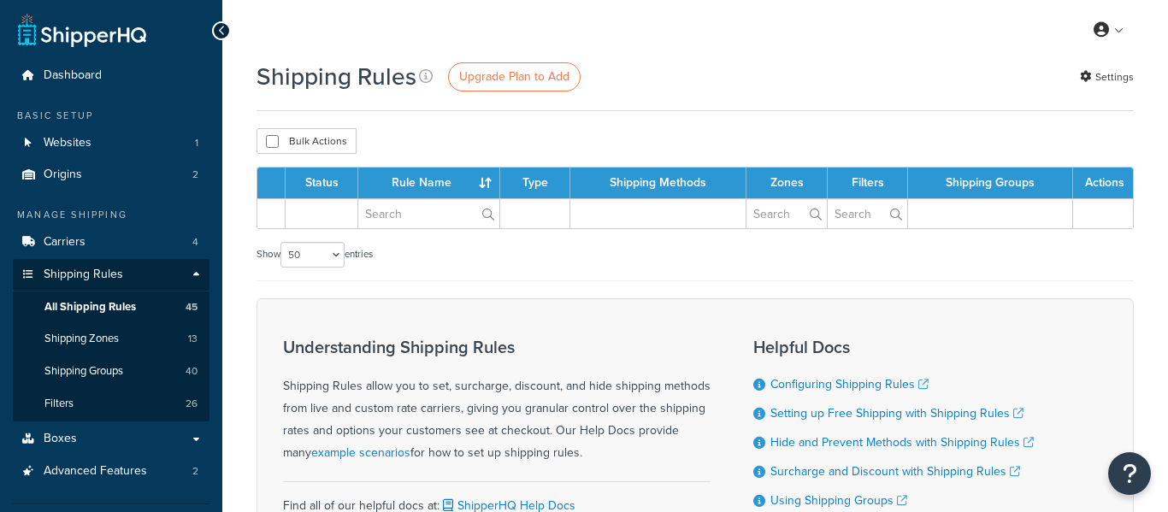
select select "50"
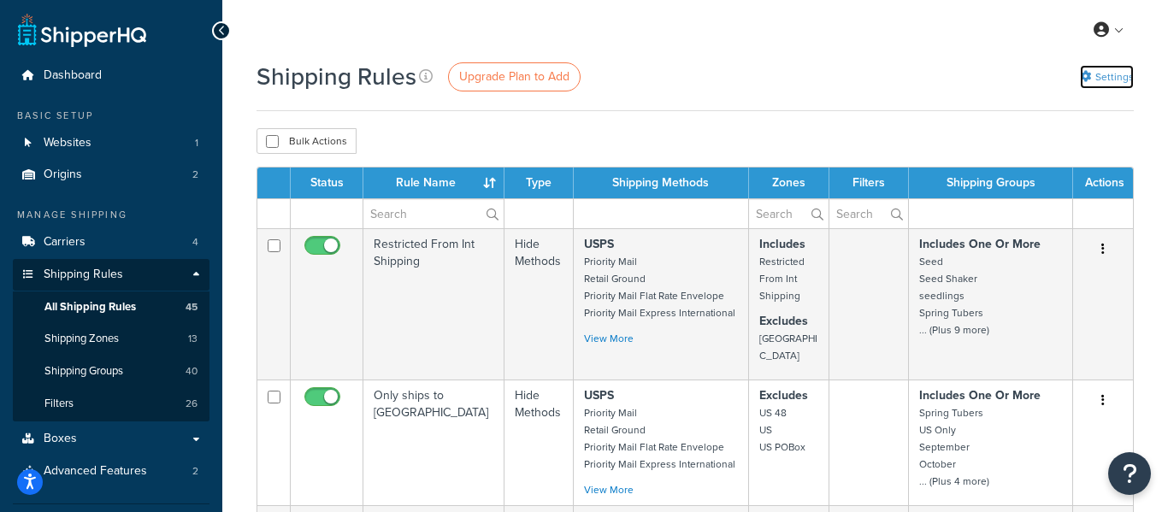
click at [1100, 70] on link "Settings" at bounding box center [1107, 77] width 54 height 24
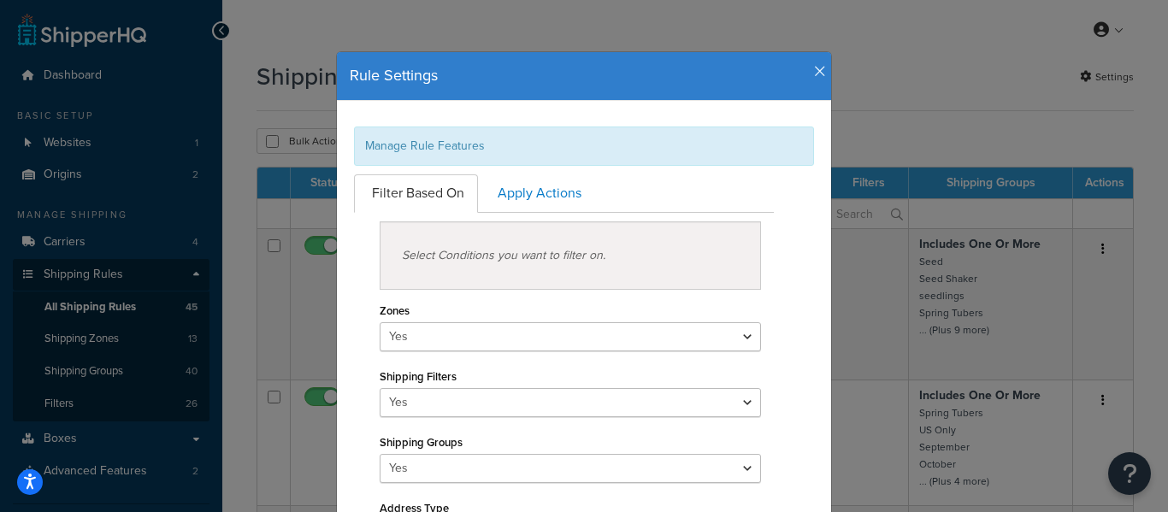
click at [819, 64] on icon "button" at bounding box center [820, 71] width 12 height 15
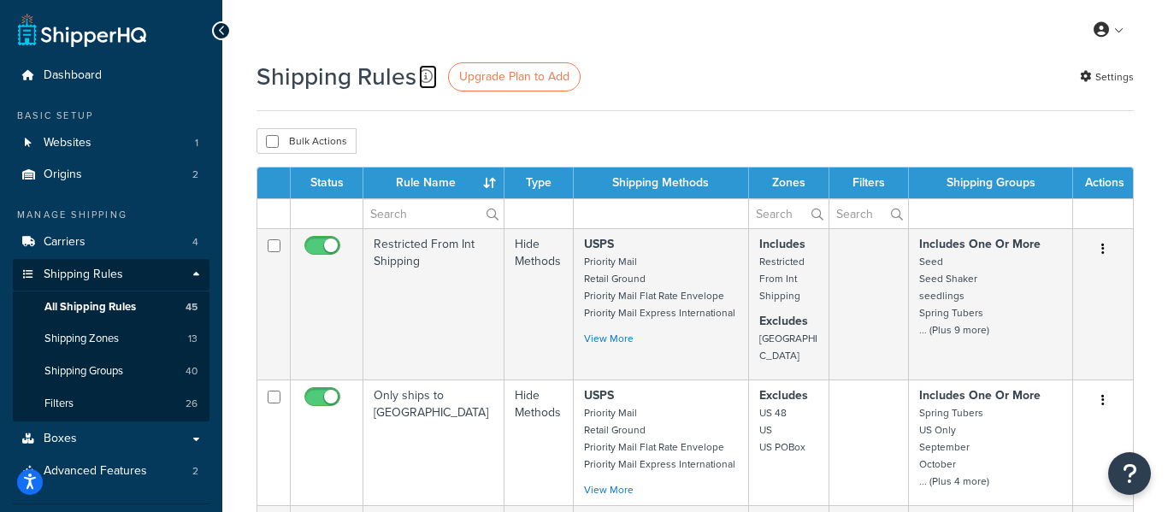
click at [433, 68] on link at bounding box center [428, 77] width 18 height 24
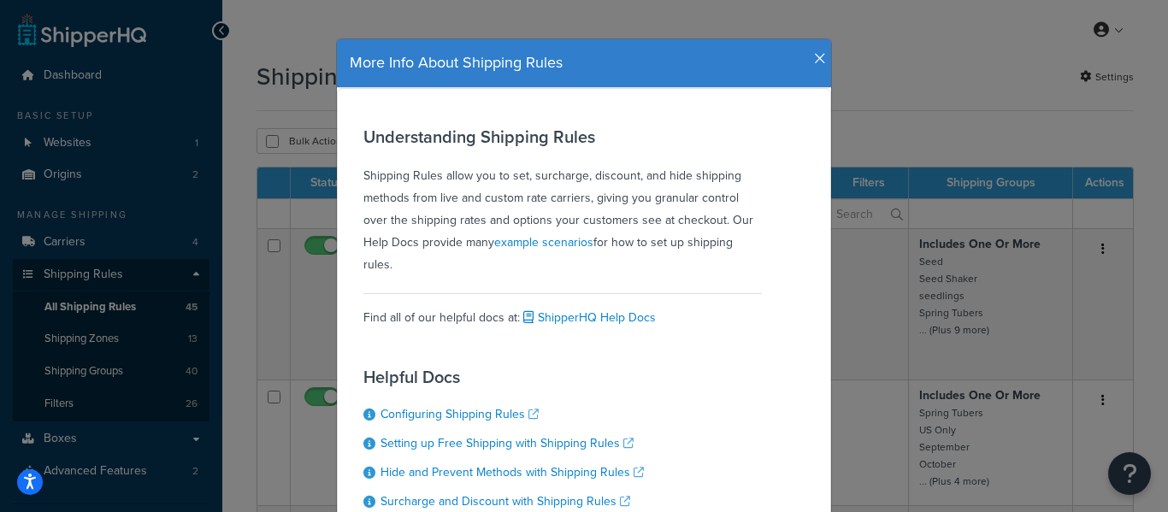
scroll to position [17, 0]
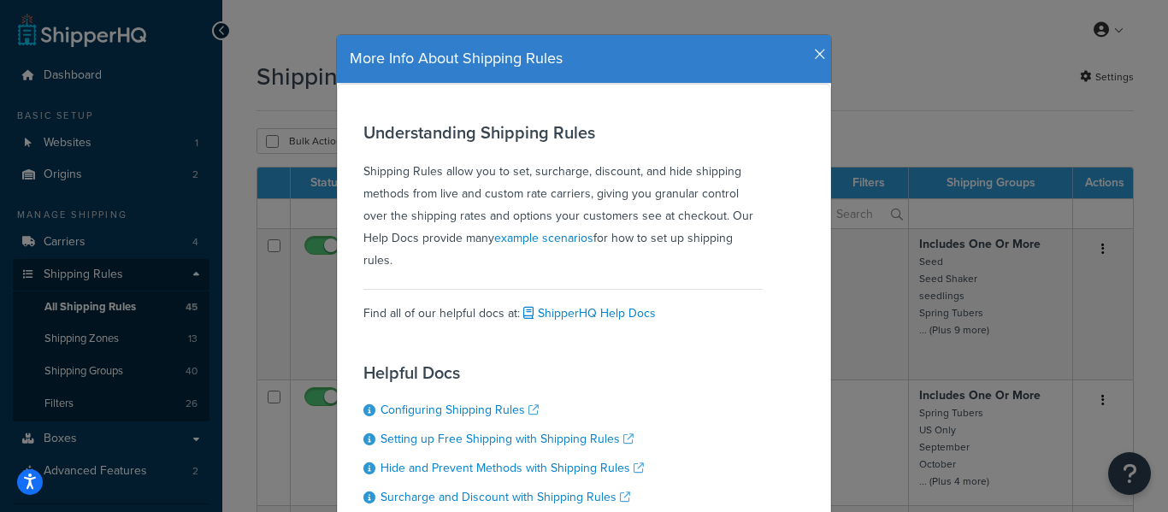
click at [813, 68] on h4 "More Info About Shipping Rules" at bounding box center [584, 59] width 469 height 22
click at [819, 51] on icon "button" at bounding box center [820, 54] width 12 height 15
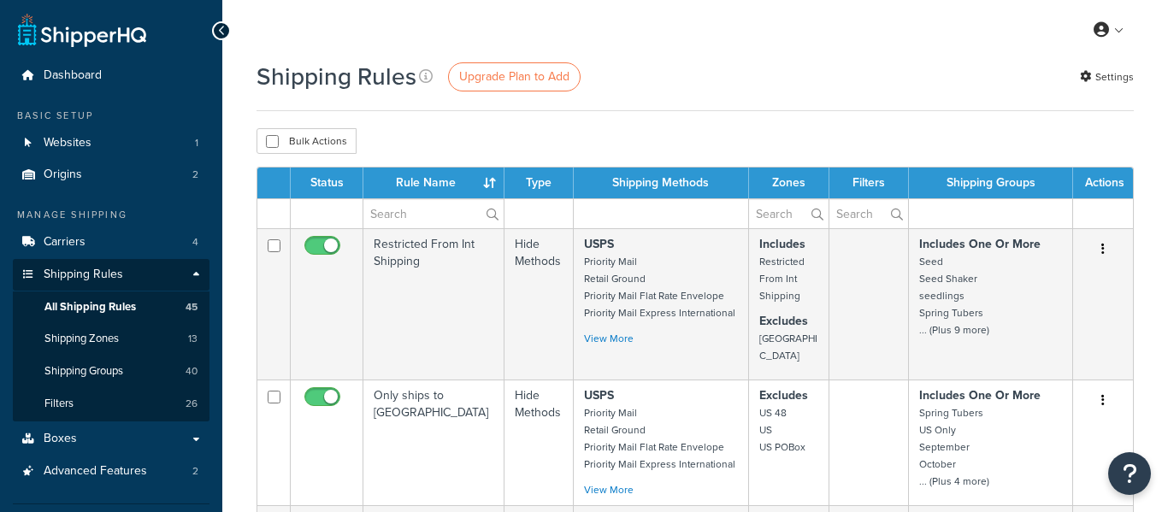
select select "50"
